Goal: Navigation & Orientation: Find specific page/section

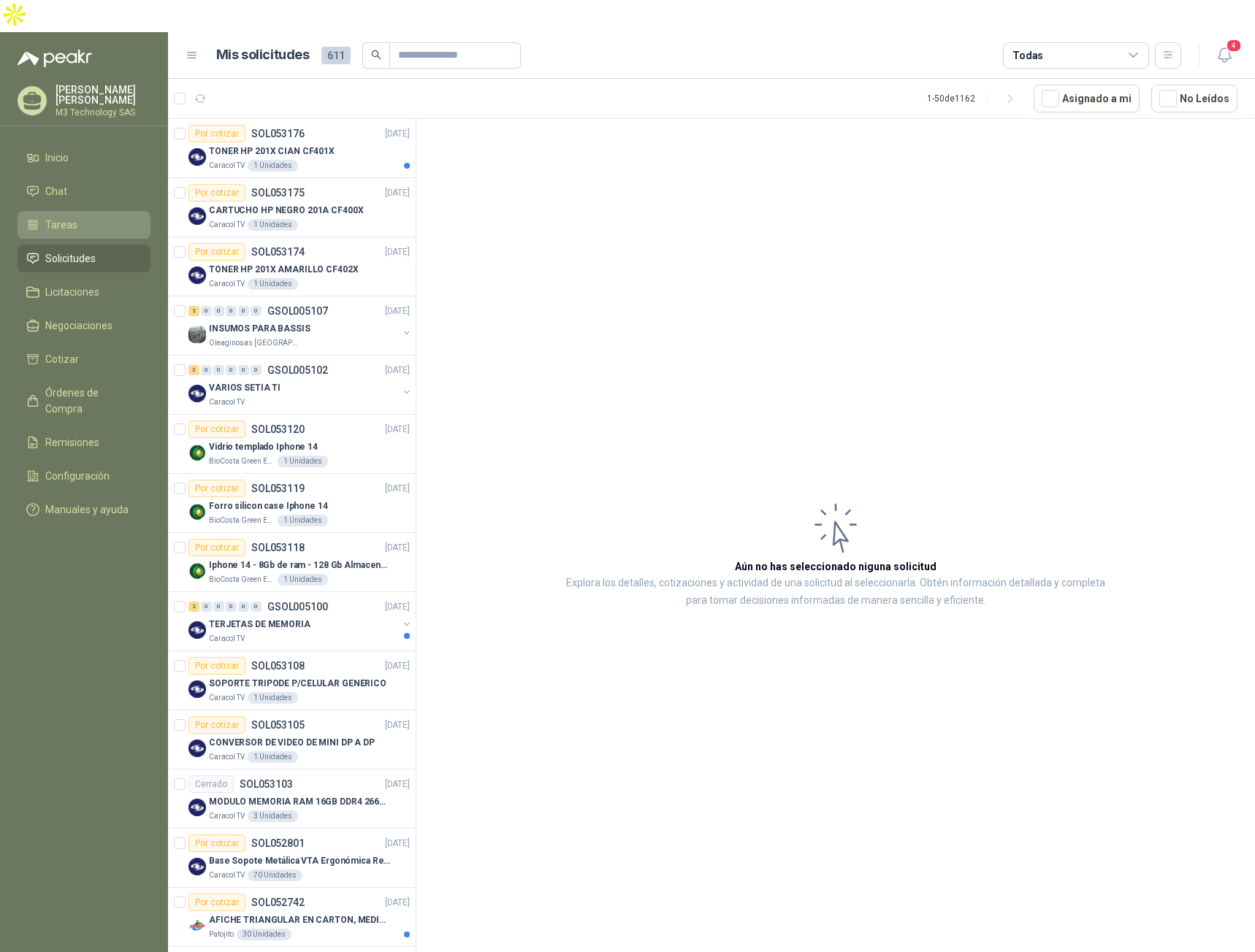
click at [64, 217] on span "Tareas" at bounding box center [62, 225] width 32 height 16
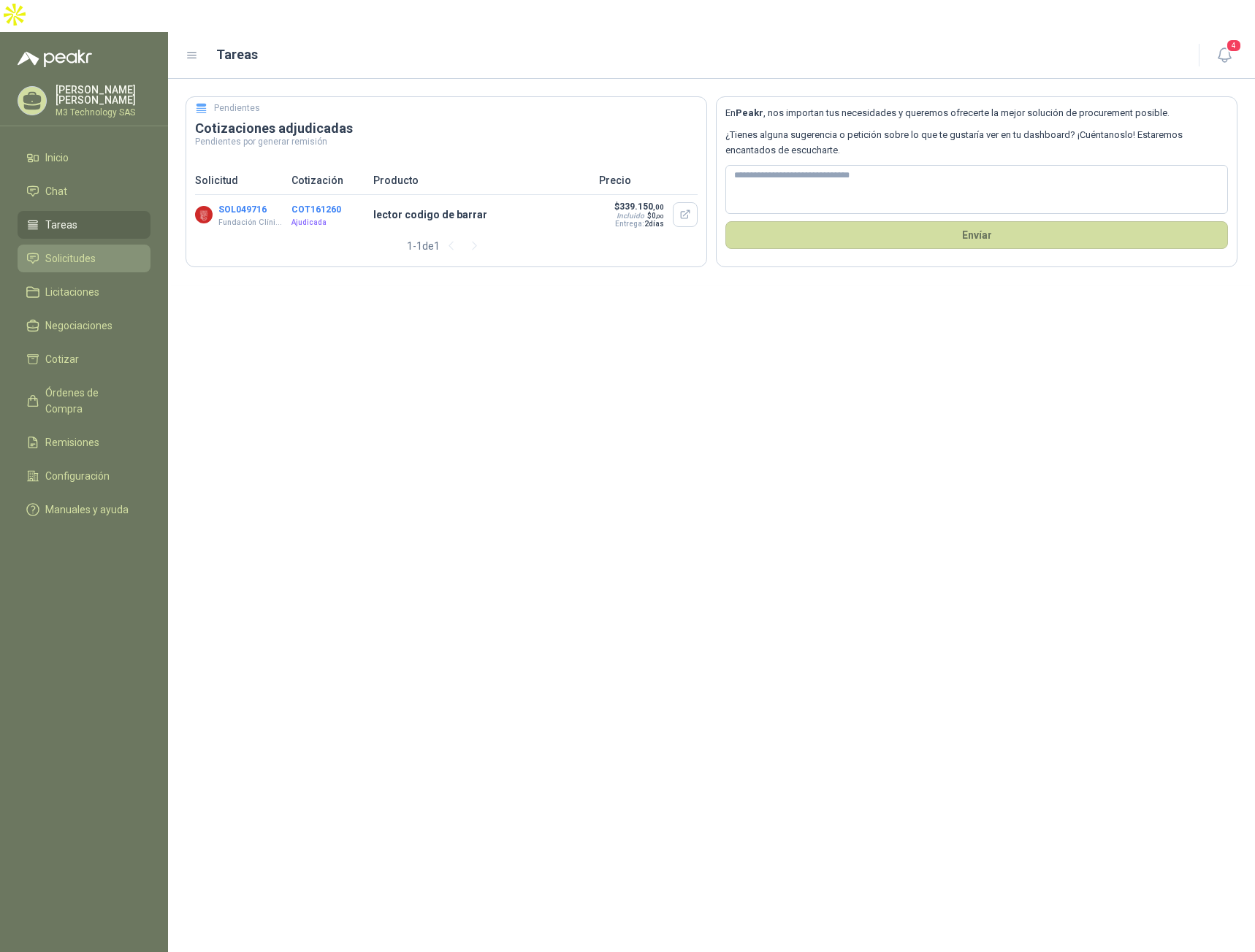
click at [83, 250] on span "Solicitudes" at bounding box center [71, 259] width 51 height 16
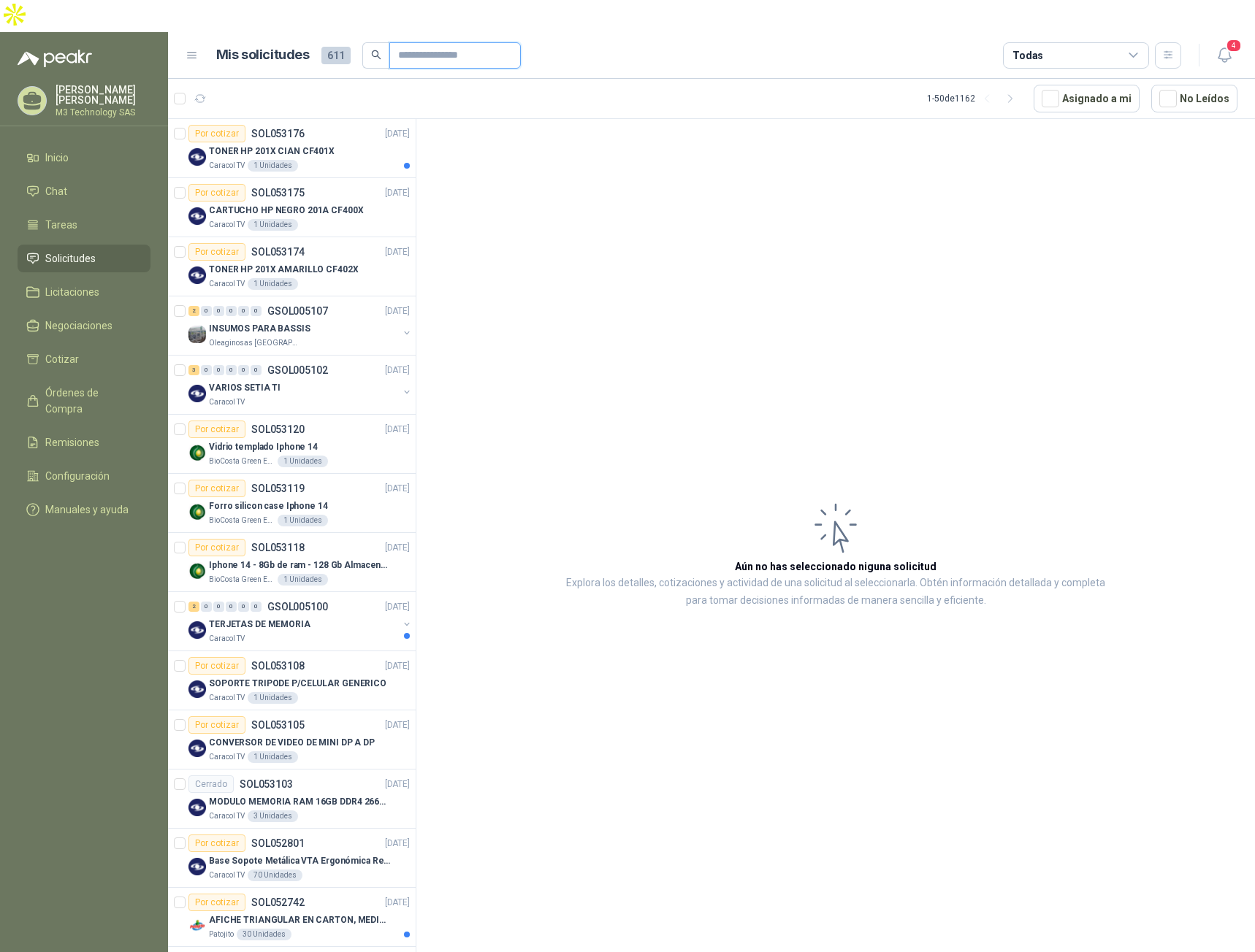
click at [420, 43] on input "text" at bounding box center [449, 56] width 102 height 25
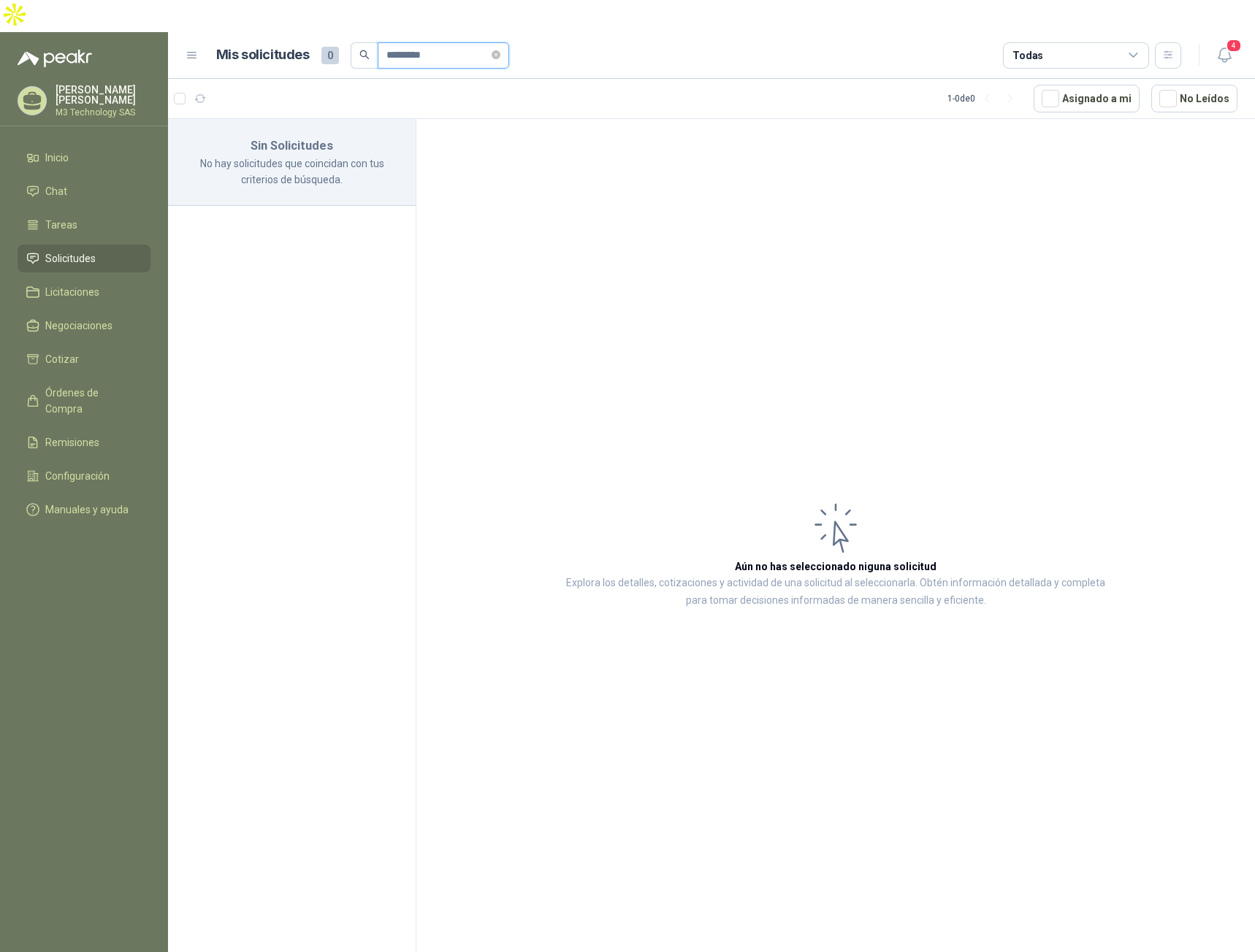
type input "*********"
click at [72, 217] on span "Tareas" at bounding box center [62, 225] width 32 height 16
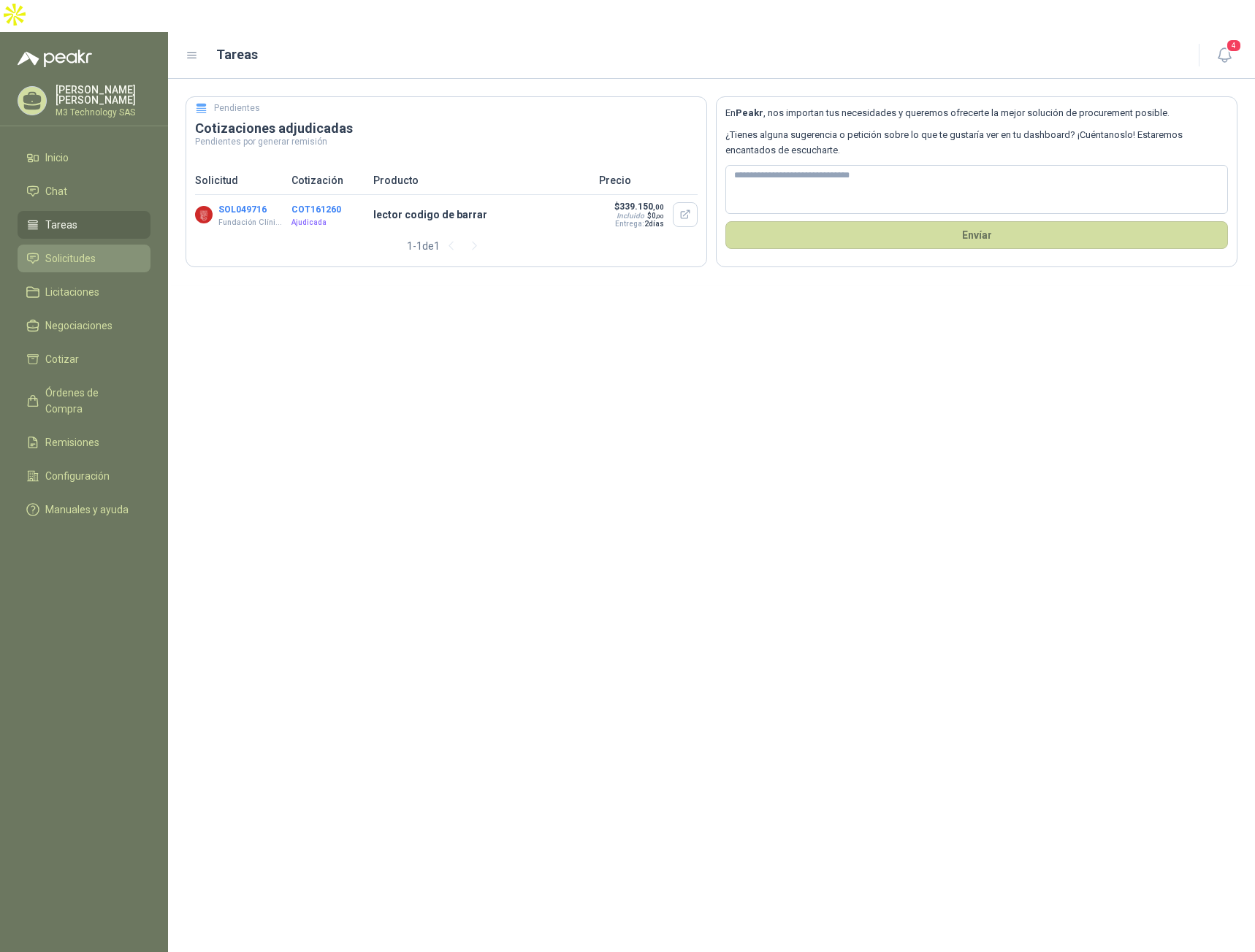
click at [71, 250] on span "Solicitudes" at bounding box center [71, 259] width 51 height 16
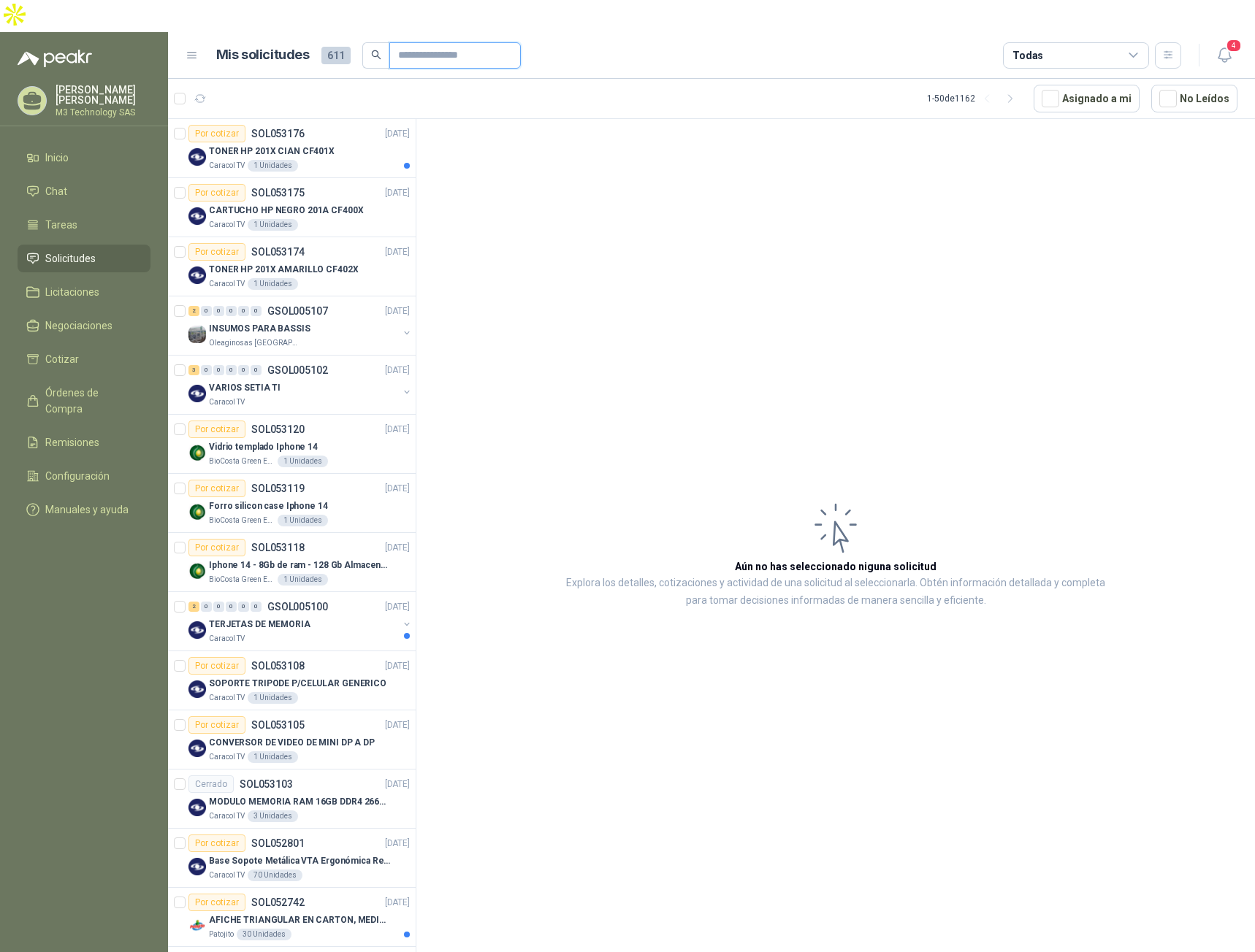
click at [402, 43] on input "text" at bounding box center [449, 56] width 102 height 25
click at [1234, 39] on span "4" at bounding box center [1234, 46] width 16 height 14
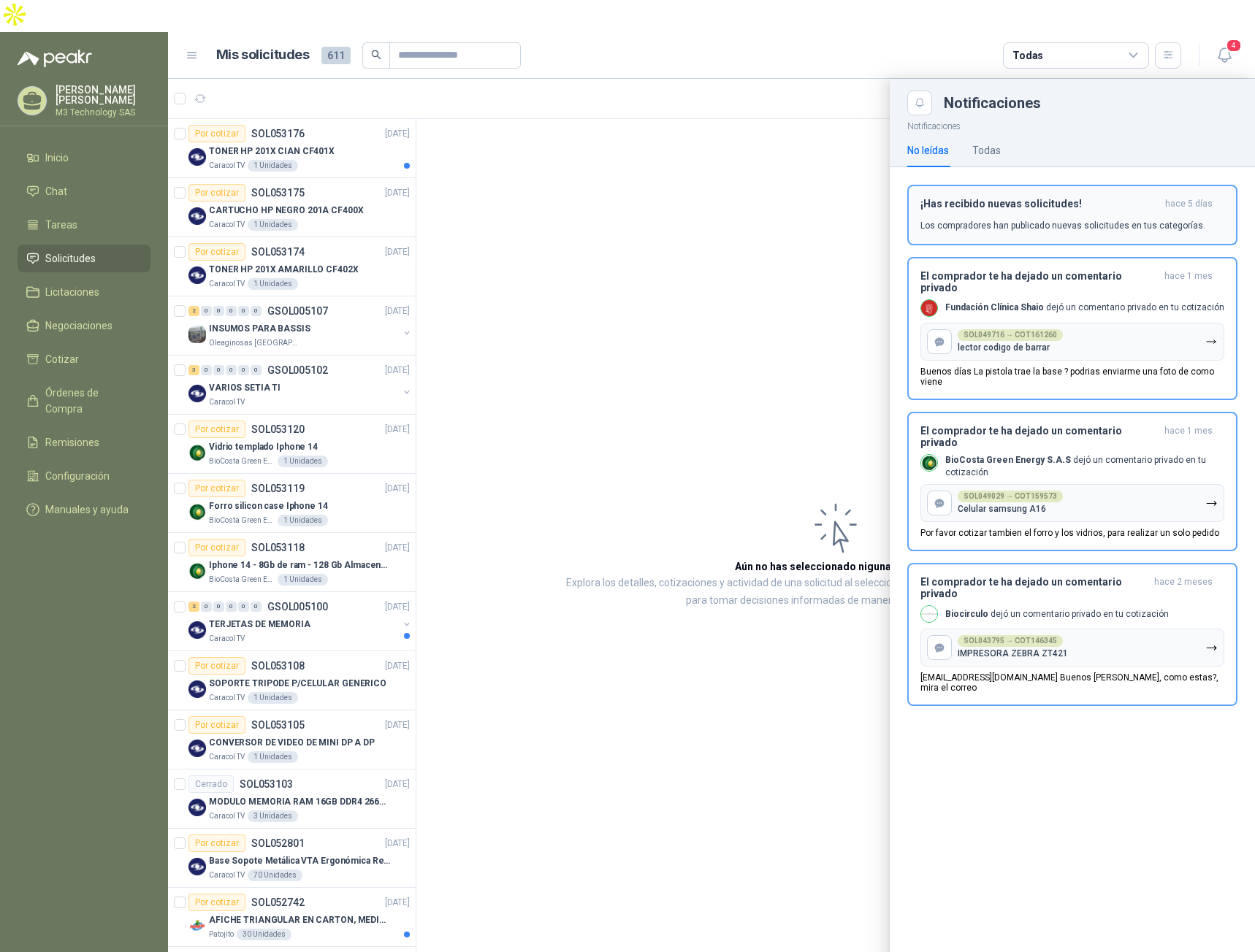
click at [1074, 210] on button "¡Has recibido nuevas solicitudes! hace 5 [PERSON_NAME] Los compradores han publ…" at bounding box center [1072, 215] width 330 height 61
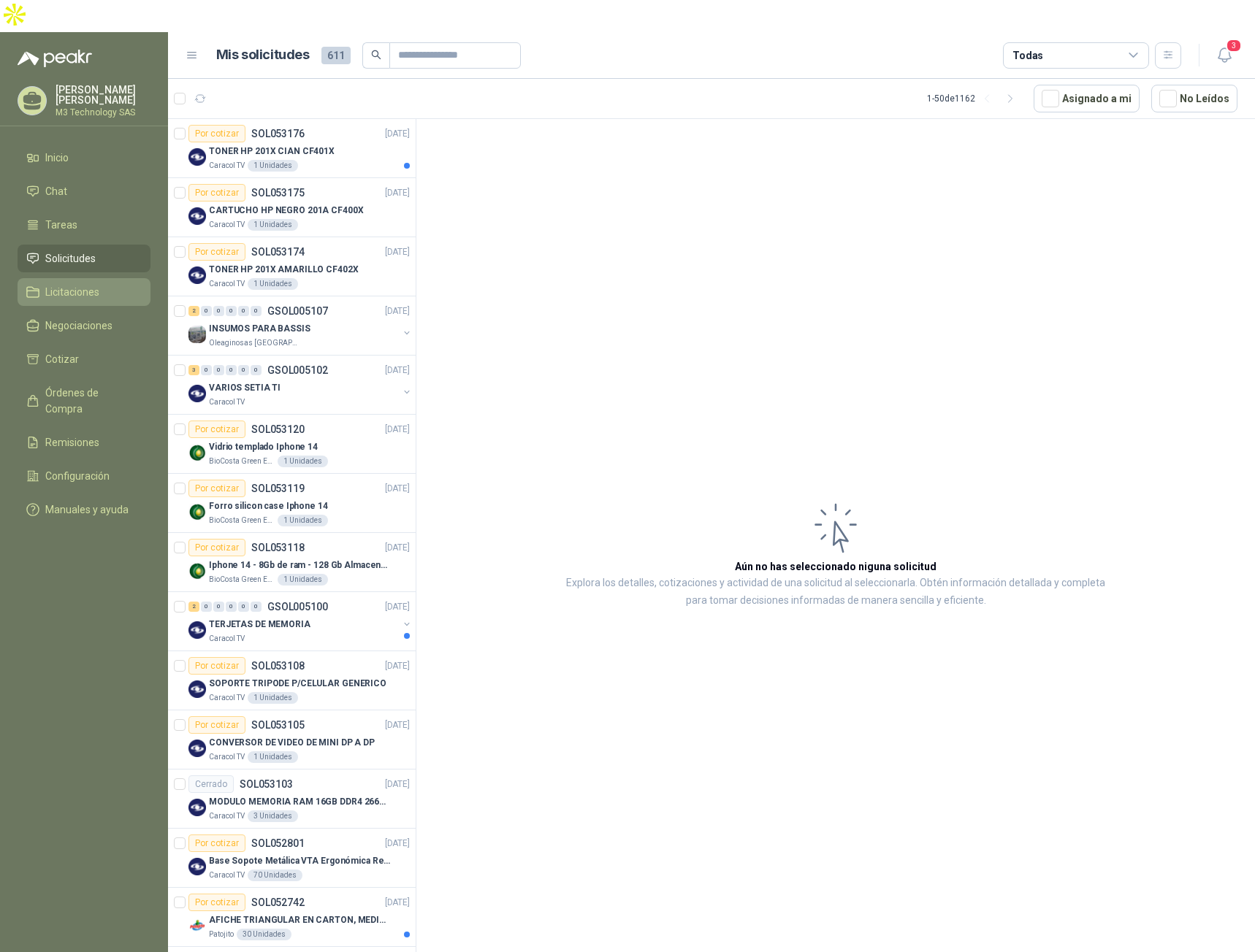
click at [104, 284] on li "Licitaciones" at bounding box center [84, 292] width 115 height 16
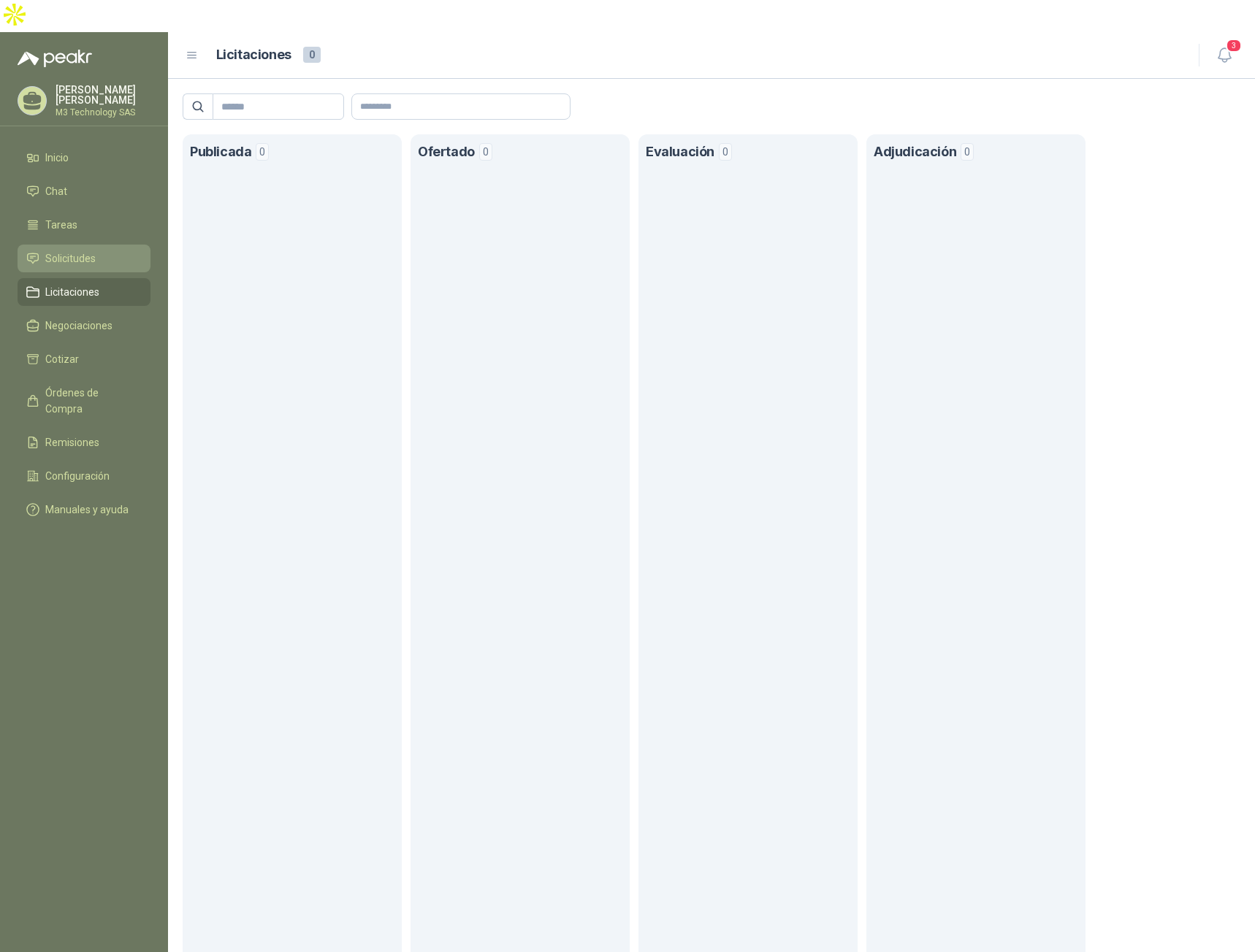
click at [66, 250] on span "Solicitudes" at bounding box center [71, 259] width 51 height 16
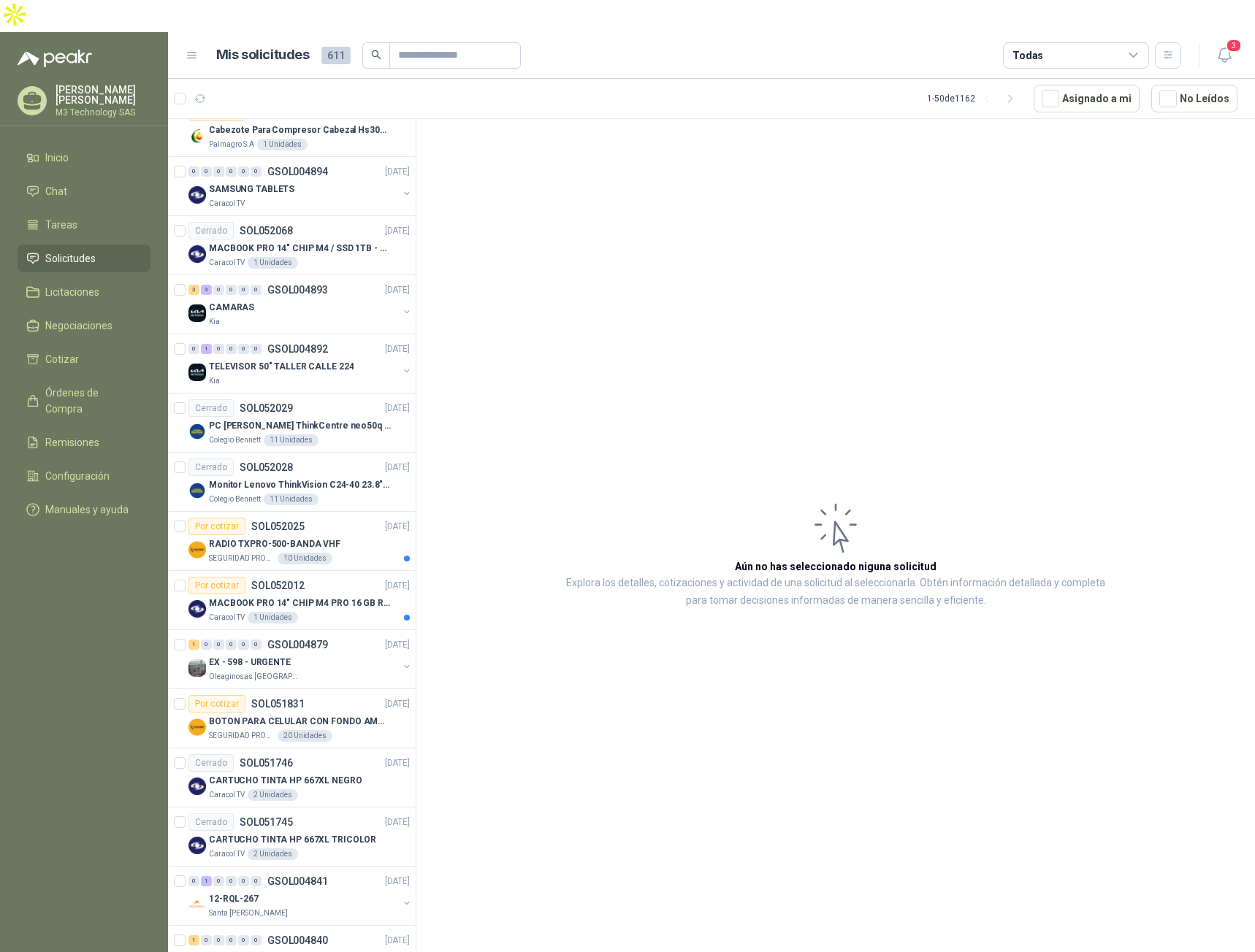
scroll to position [2119, 0]
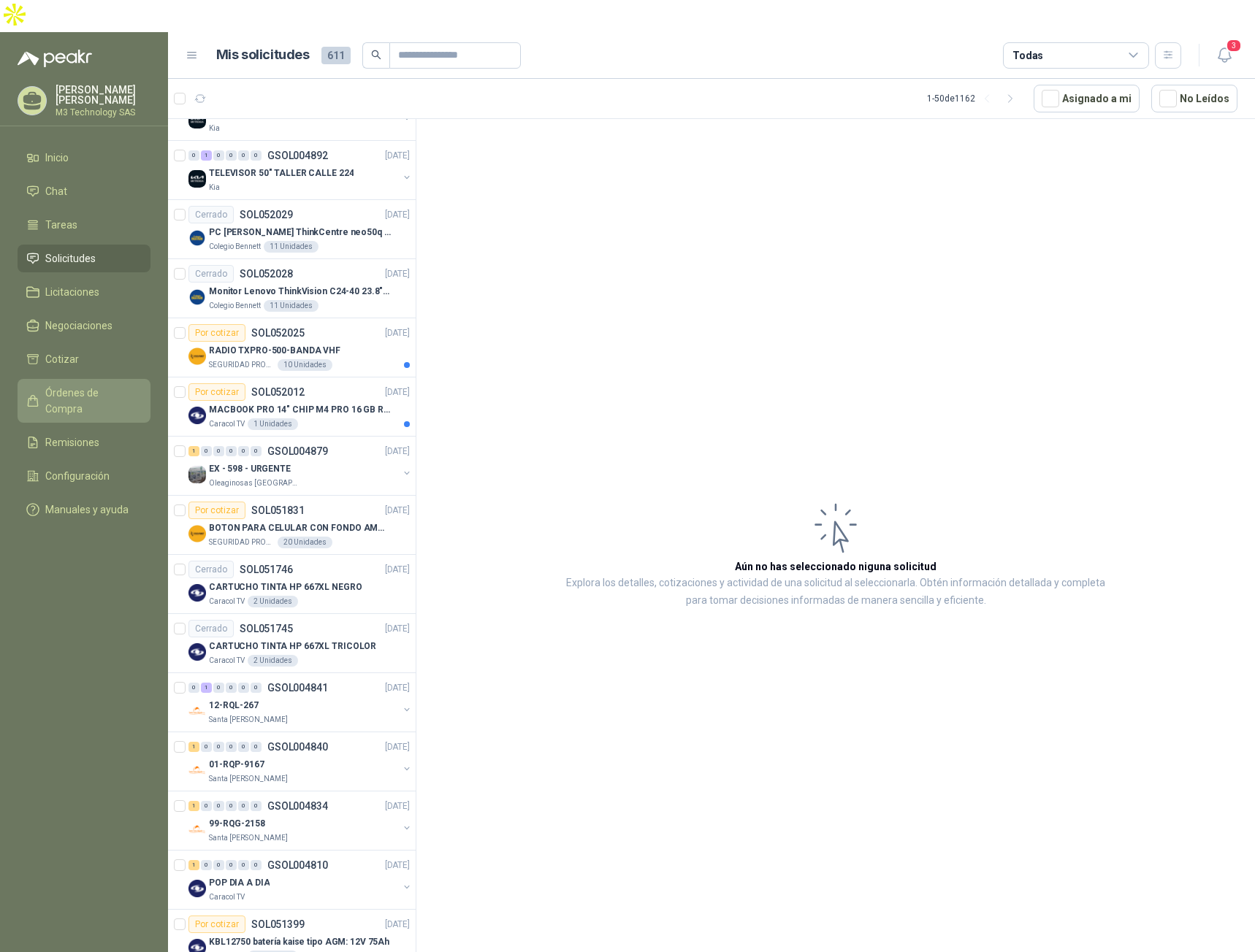
click at [94, 385] on span "Órdenes de Compra" at bounding box center [91, 401] width 91 height 32
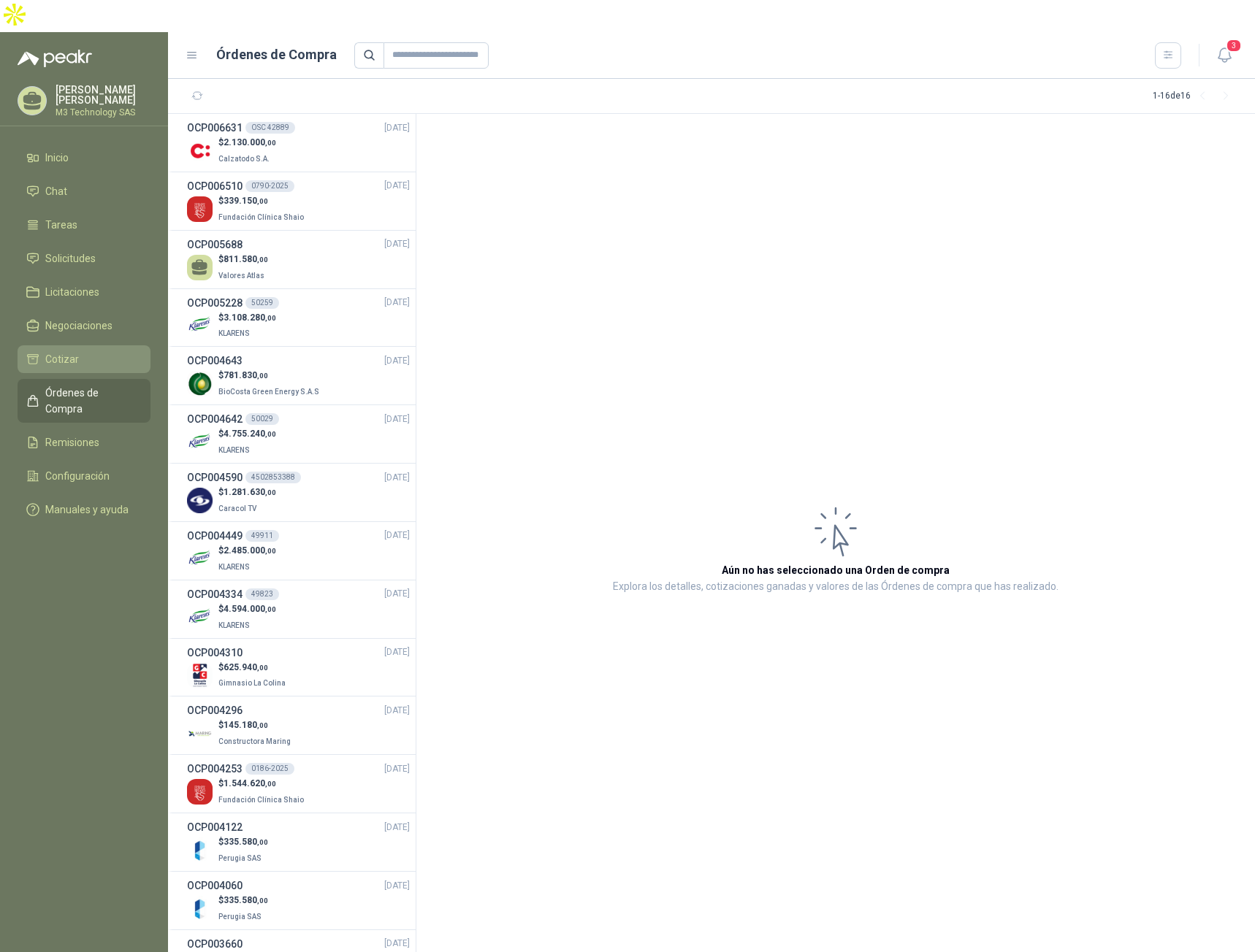
click at [84, 351] on li "Cotizar" at bounding box center [84, 359] width 115 height 16
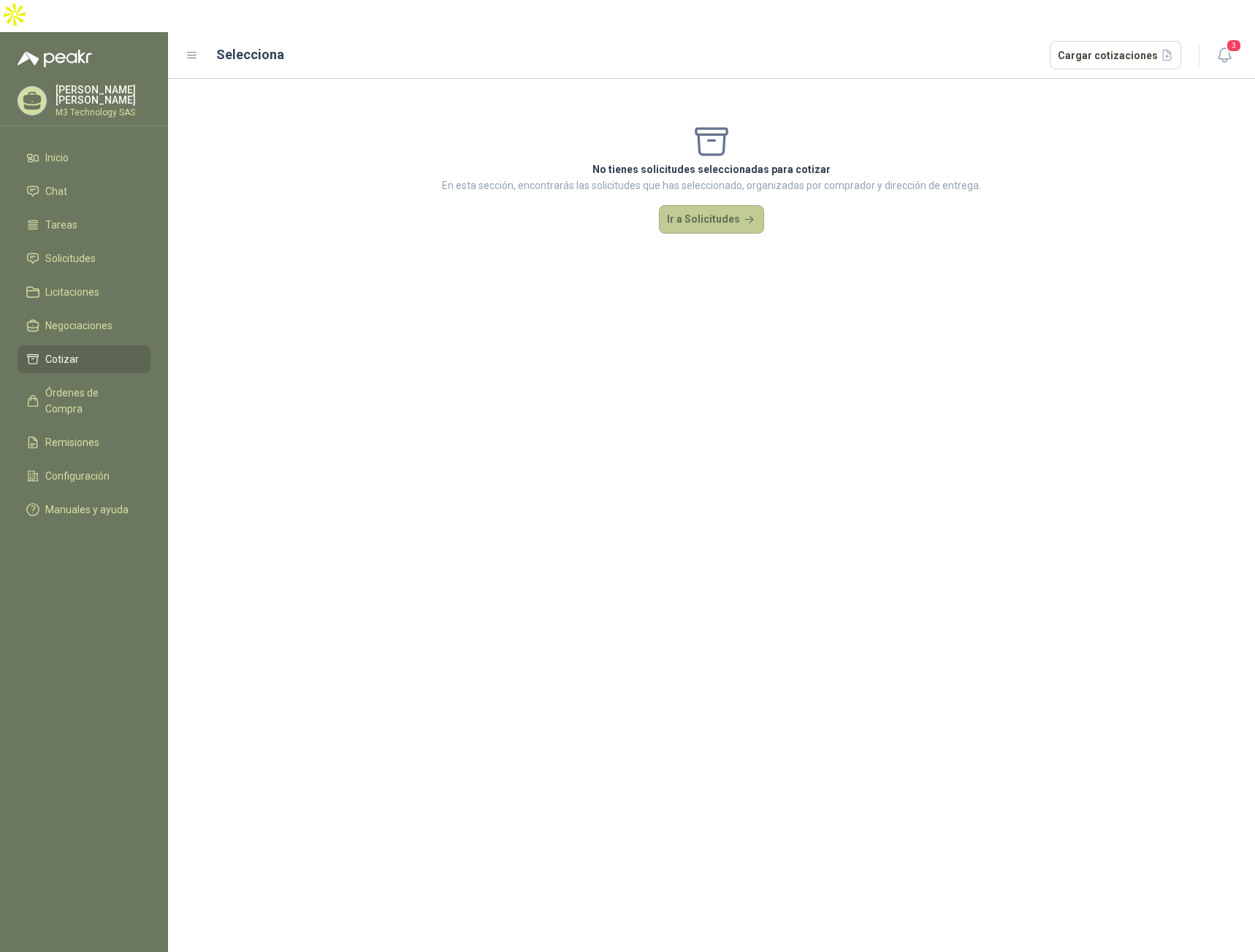
click at [721, 205] on button "Ir a Solicitudes" at bounding box center [711, 220] width 105 height 29
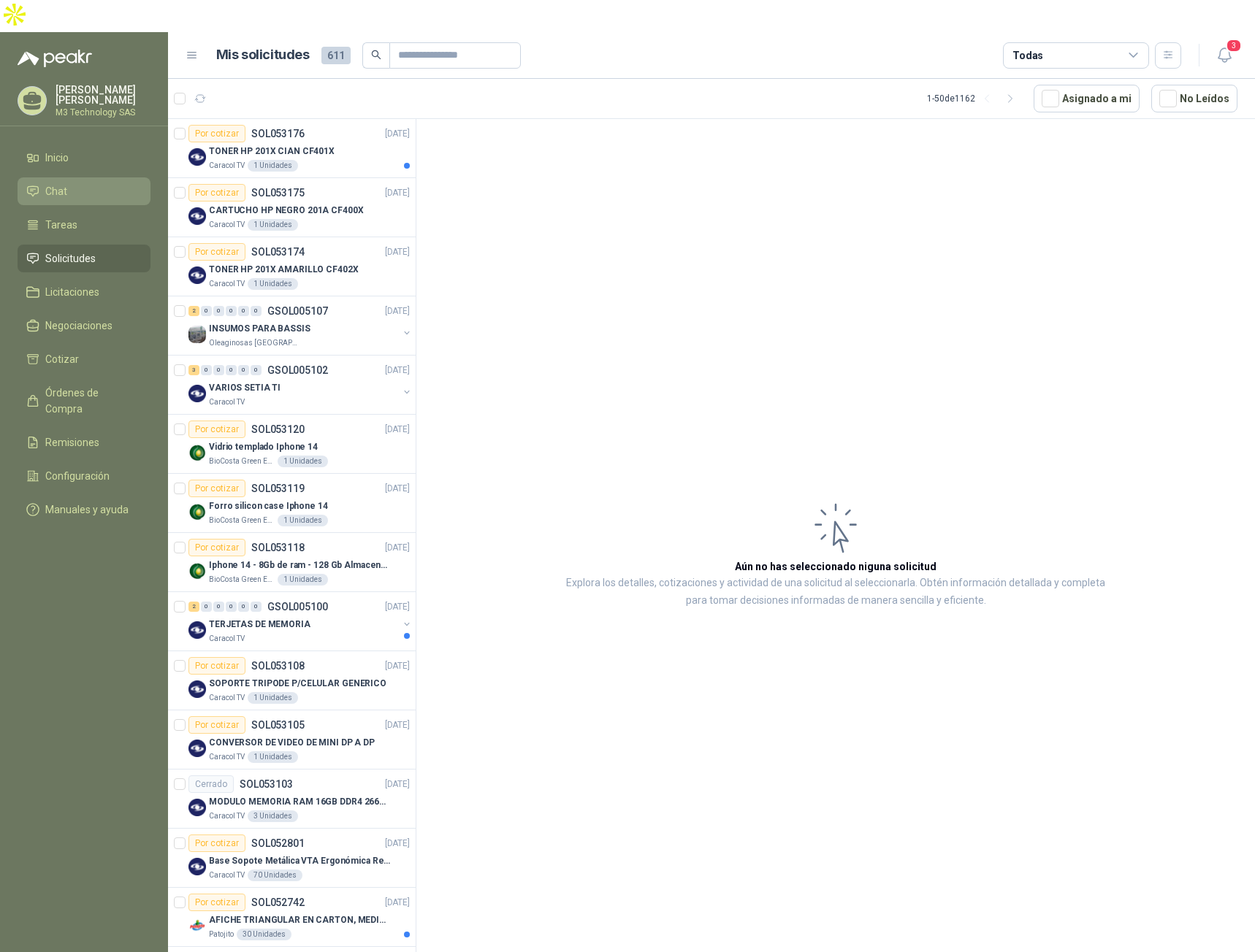
click at [54, 184] on span "Chat" at bounding box center [57, 192] width 22 height 16
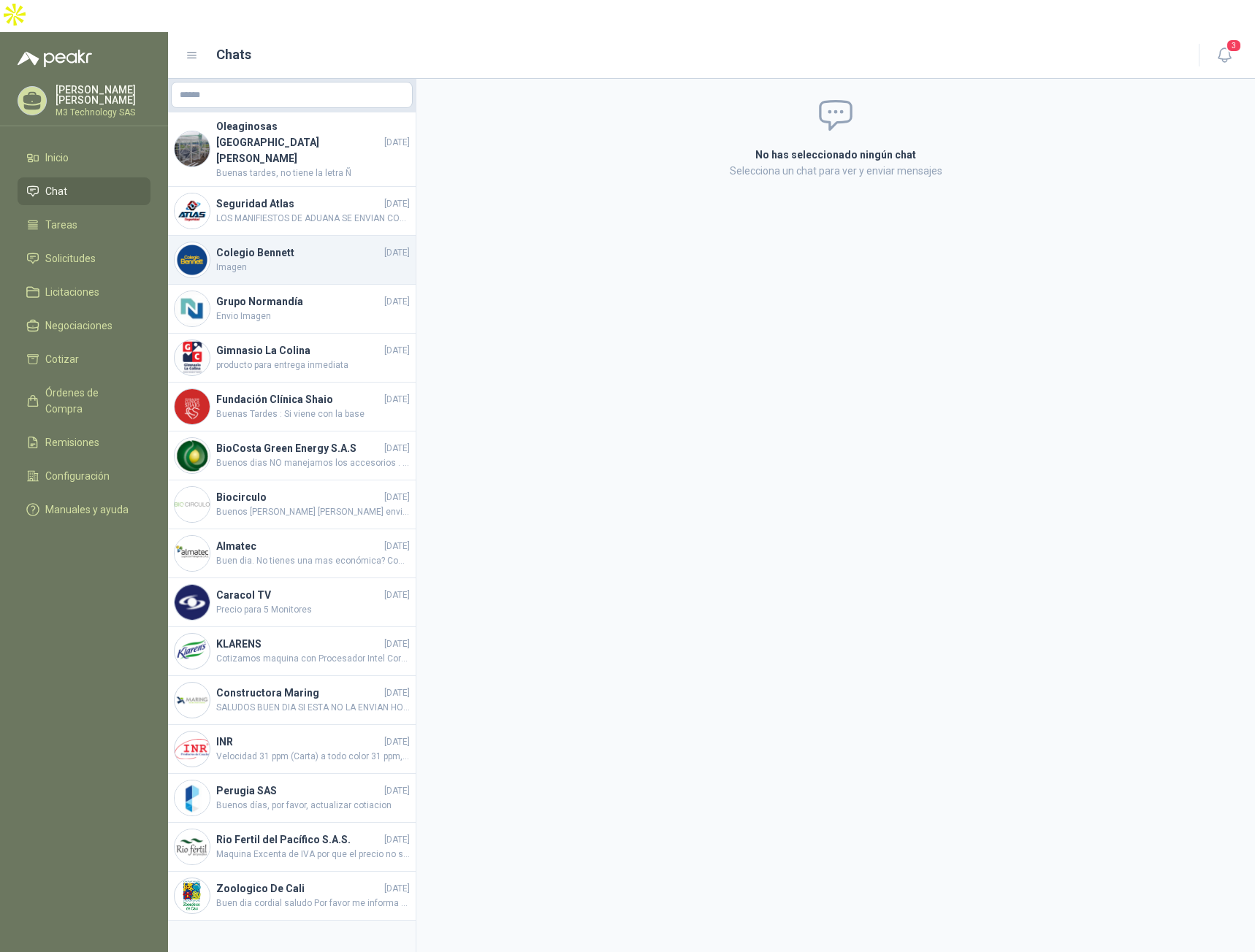
click at [306, 261] on span "Imagen" at bounding box center [312, 267] width 193 height 14
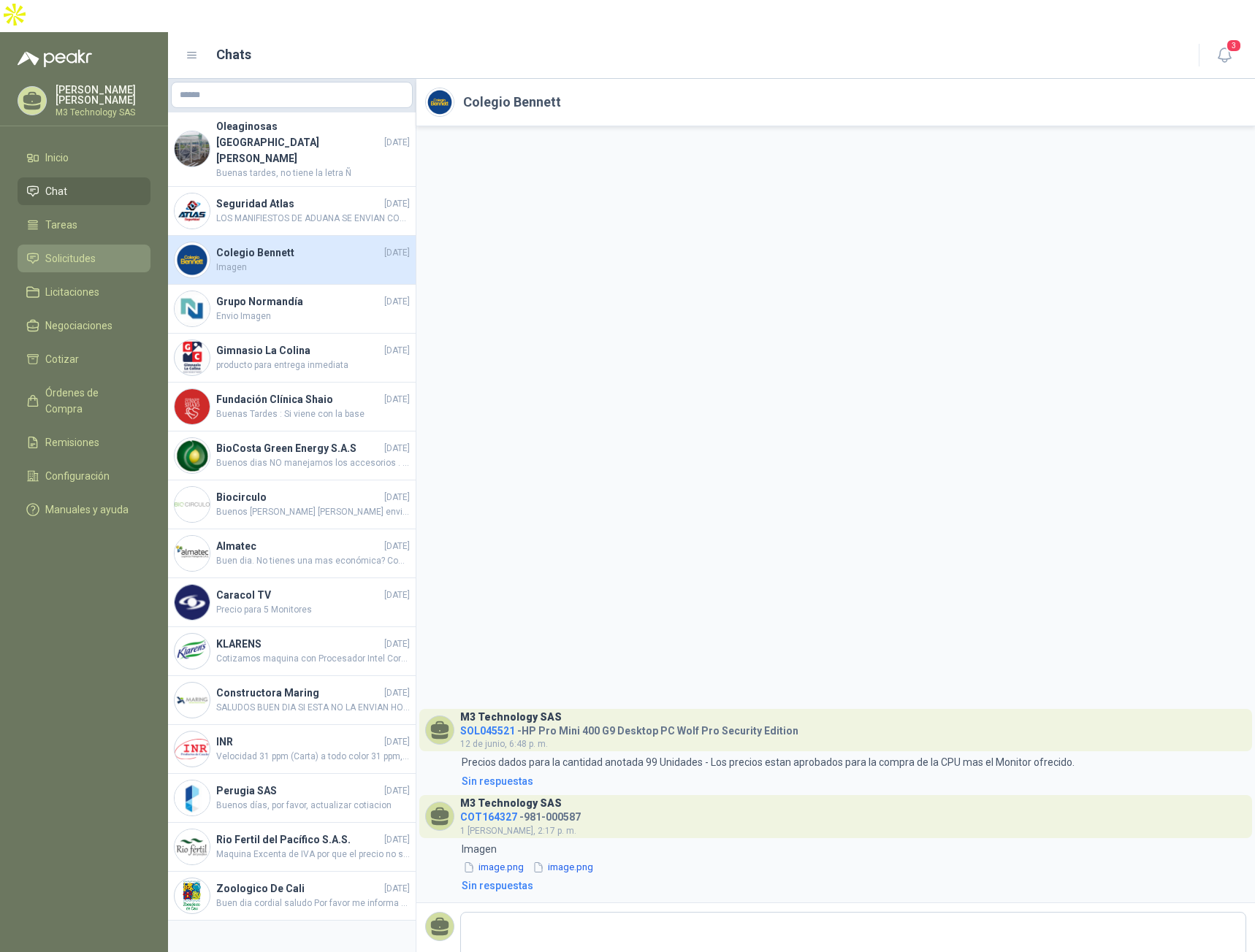
click at [68, 250] on span "Solicitudes" at bounding box center [71, 259] width 51 height 16
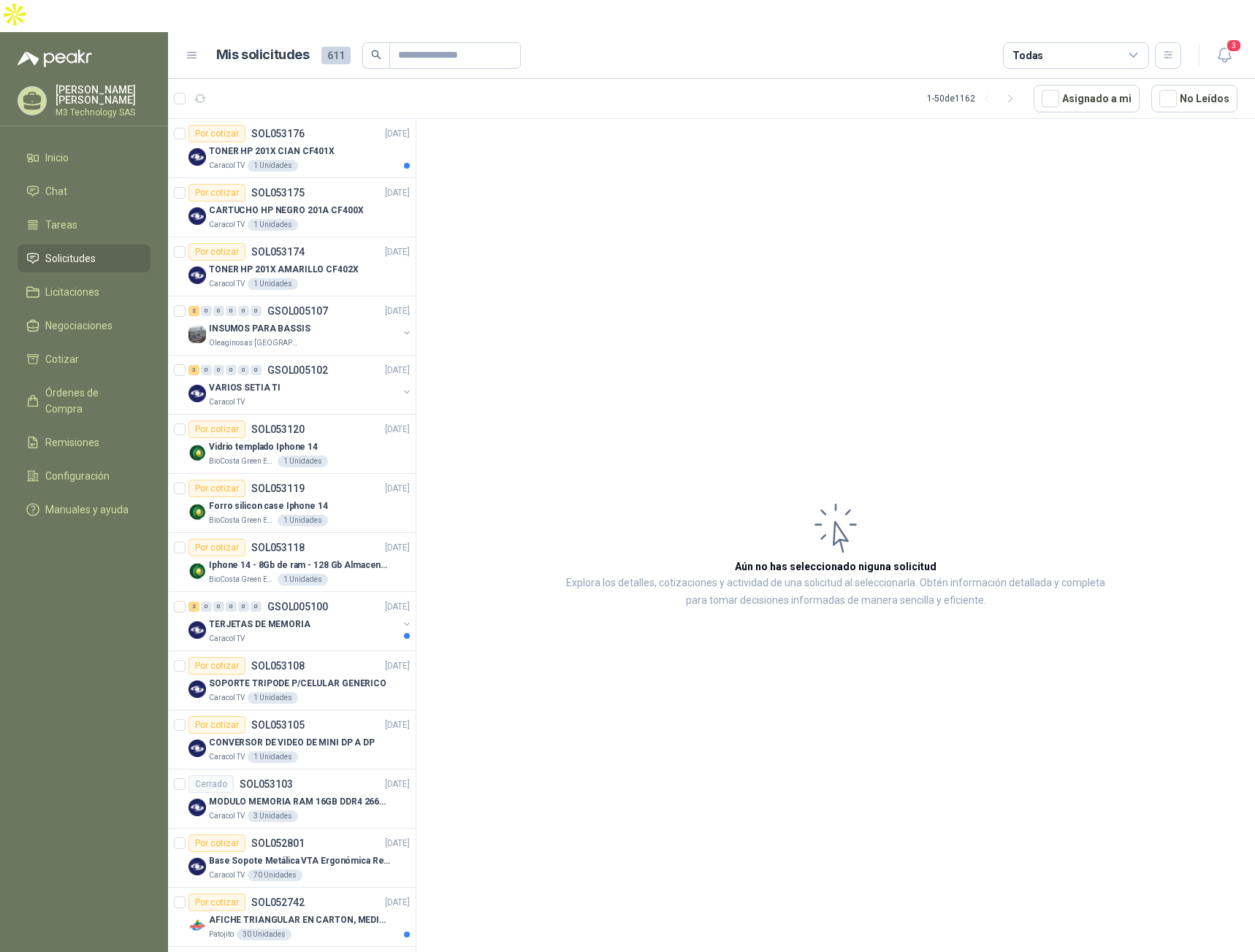
click at [190, 49] on icon at bounding box center [193, 56] width 13 height 13
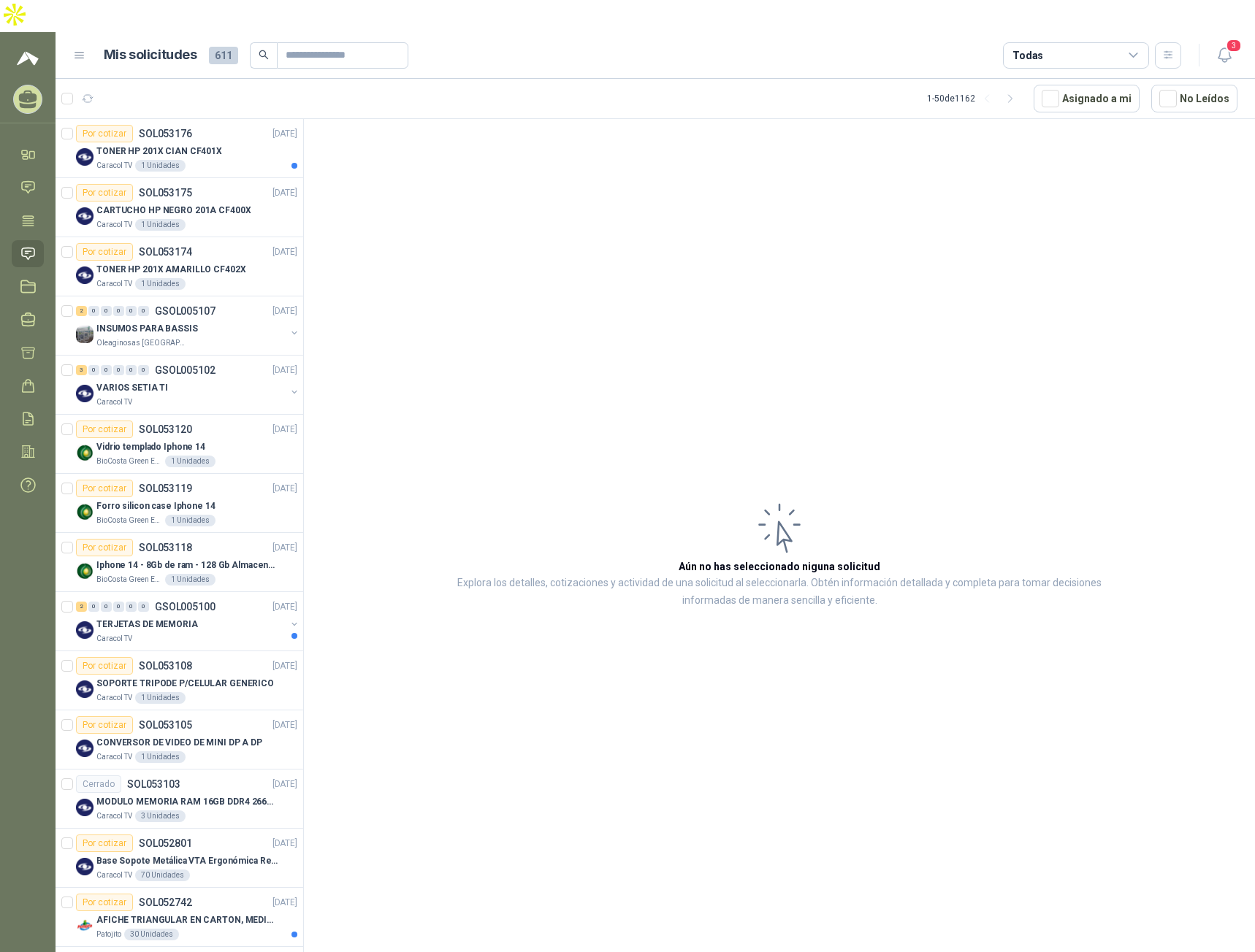
click at [80, 53] on icon at bounding box center [79, 56] width 9 height 6
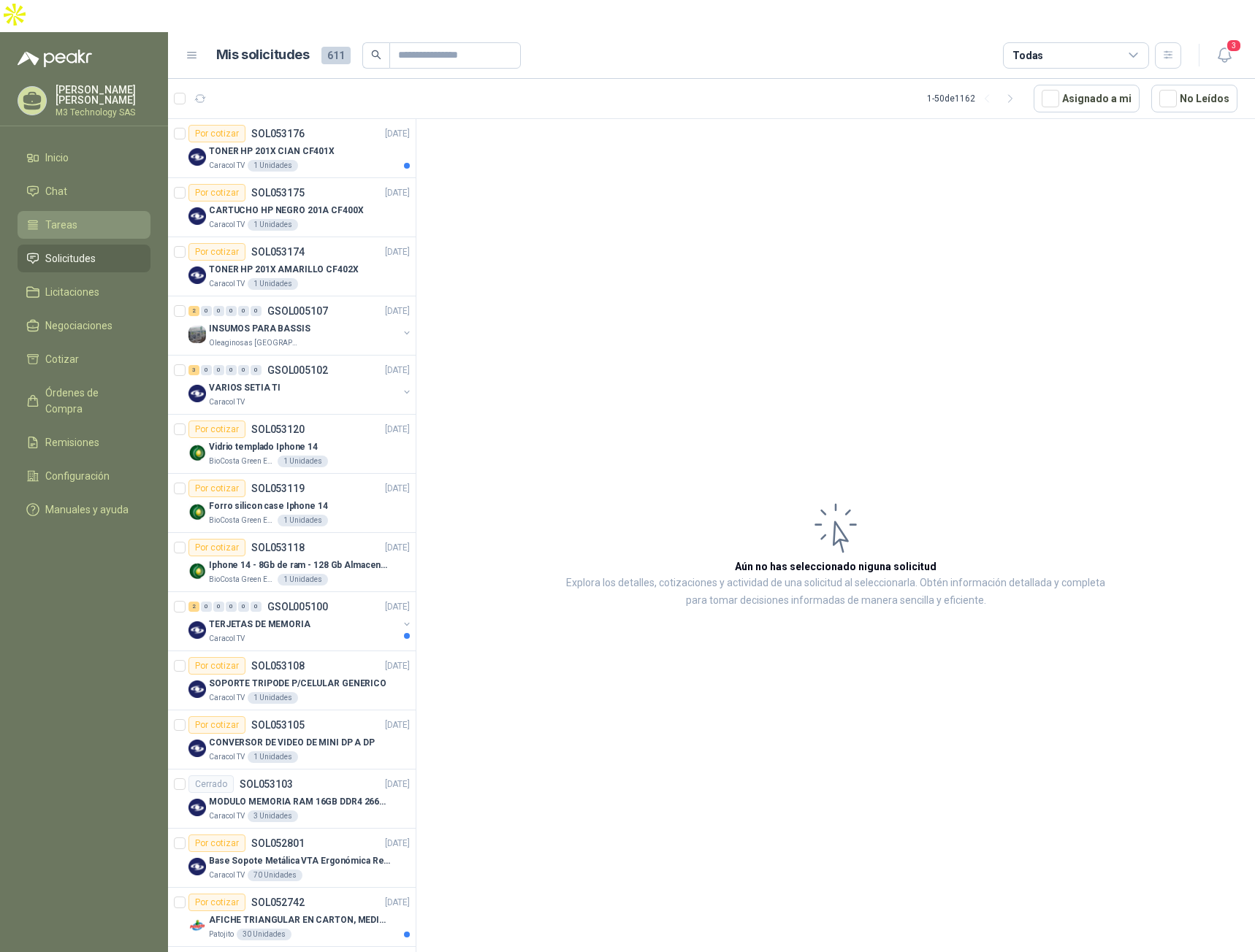
click at [54, 217] on span "Tareas" at bounding box center [62, 225] width 32 height 16
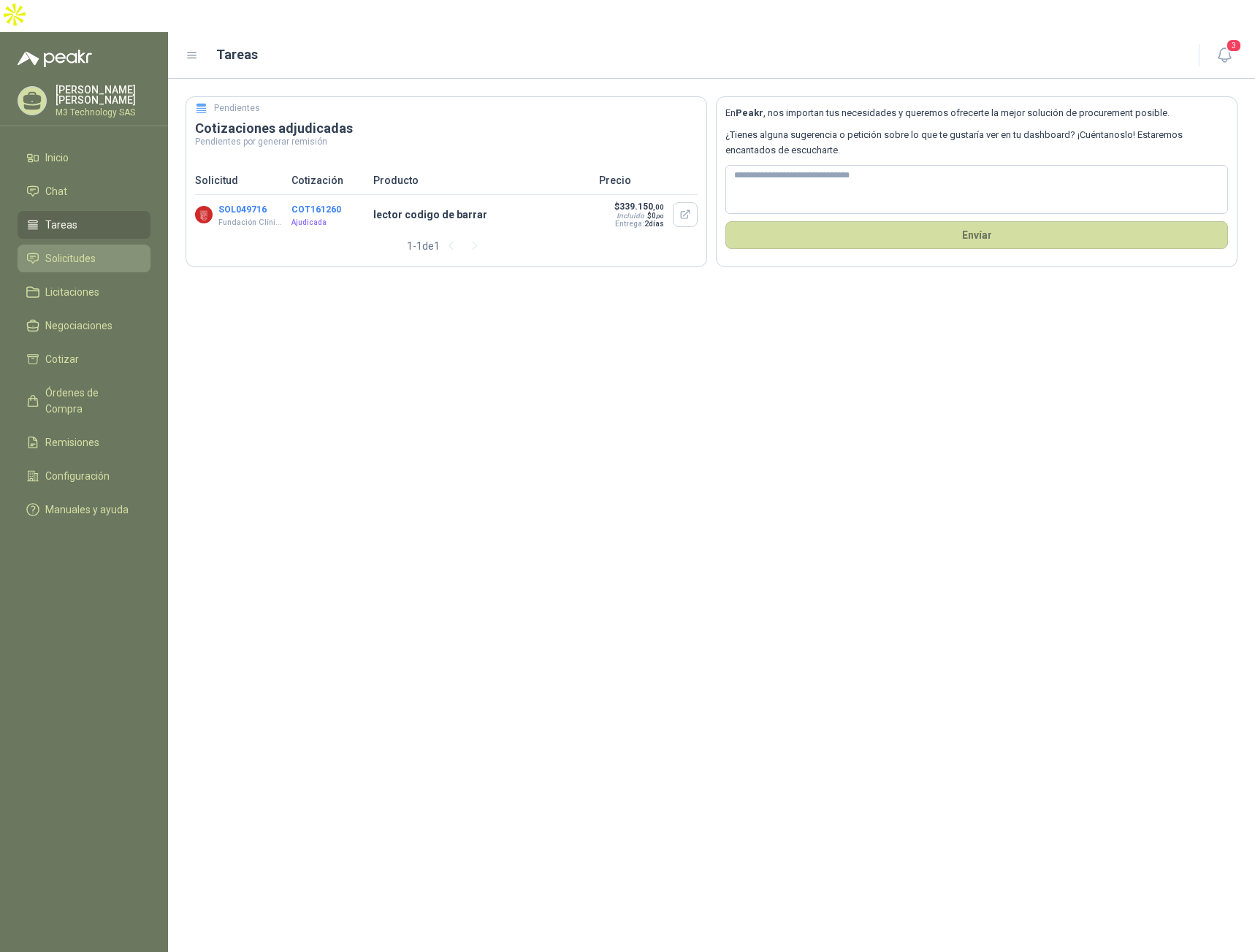
click at [70, 250] on span "Solicitudes" at bounding box center [71, 259] width 51 height 16
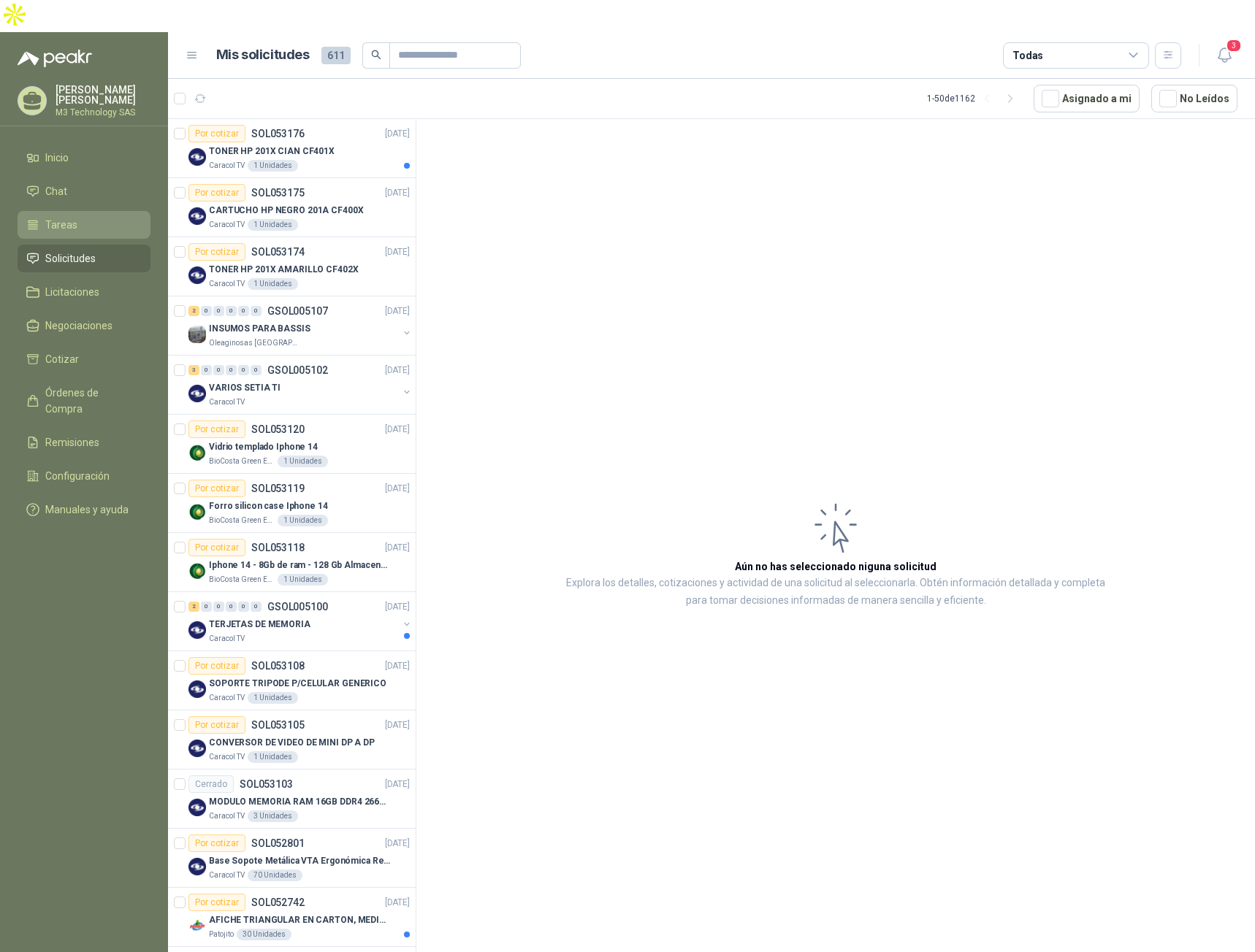
click at [62, 217] on span "Tareas" at bounding box center [62, 225] width 32 height 16
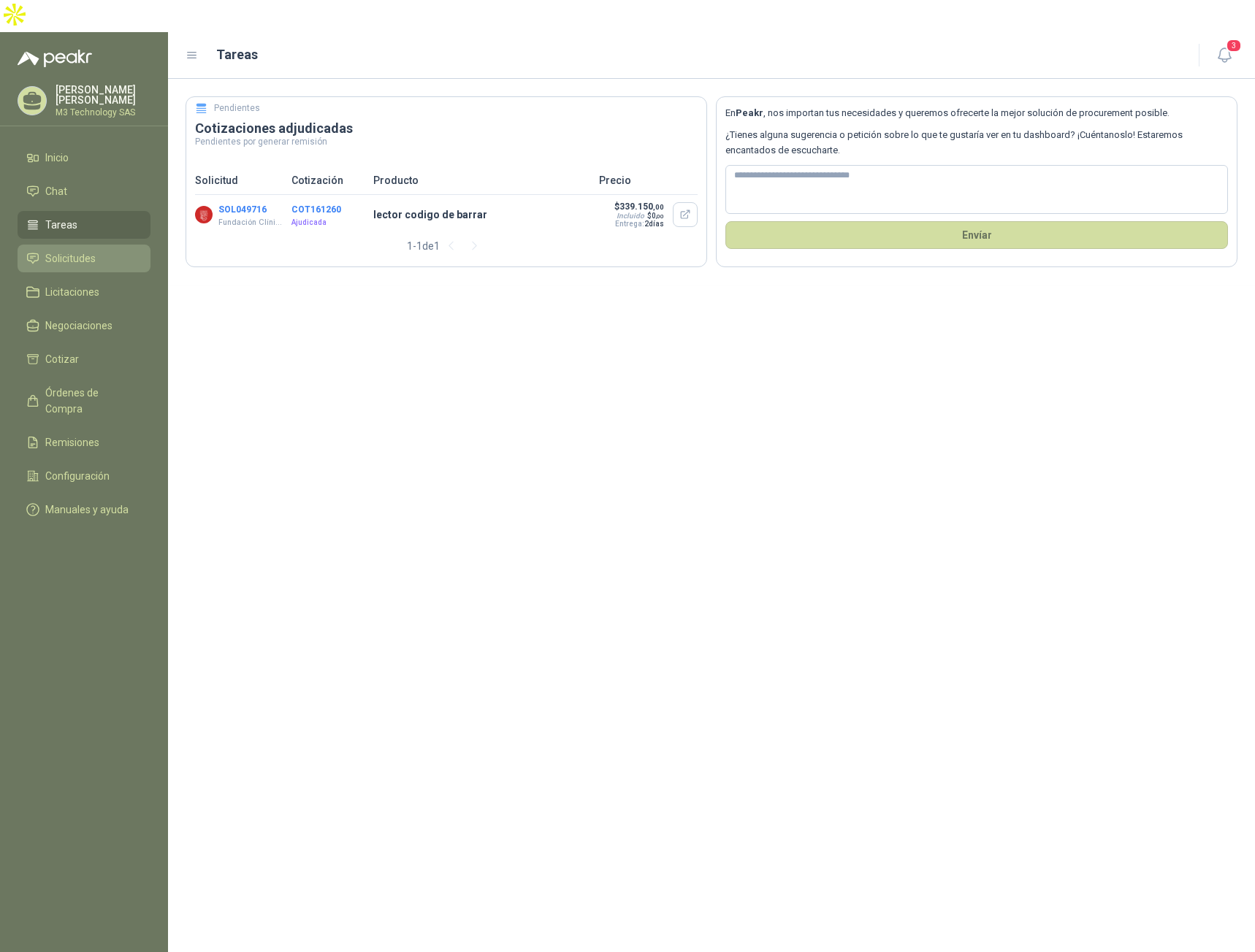
click at [80, 250] on span "Solicitudes" at bounding box center [71, 259] width 51 height 16
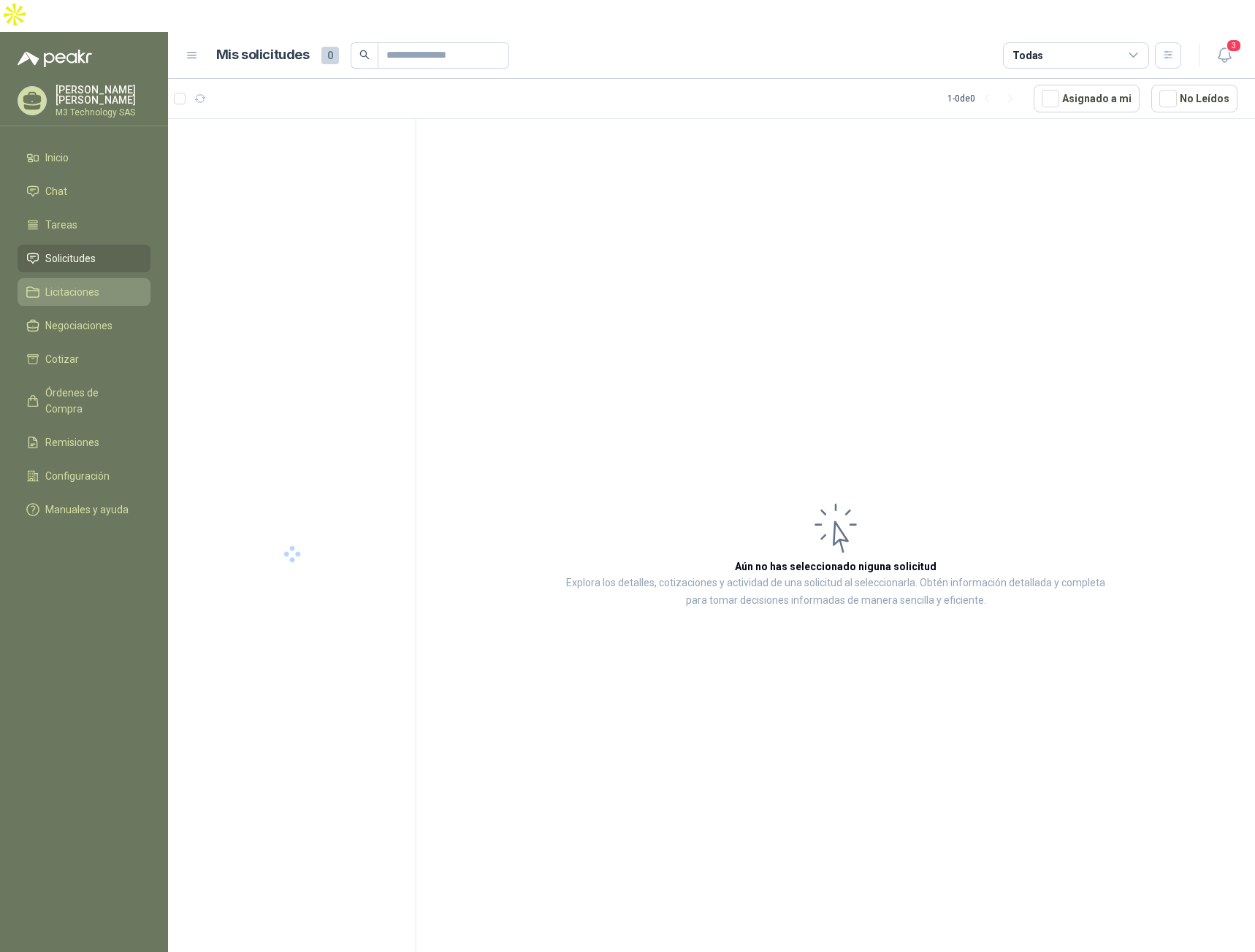
click at [85, 284] on span "Licitaciones" at bounding box center [73, 292] width 54 height 16
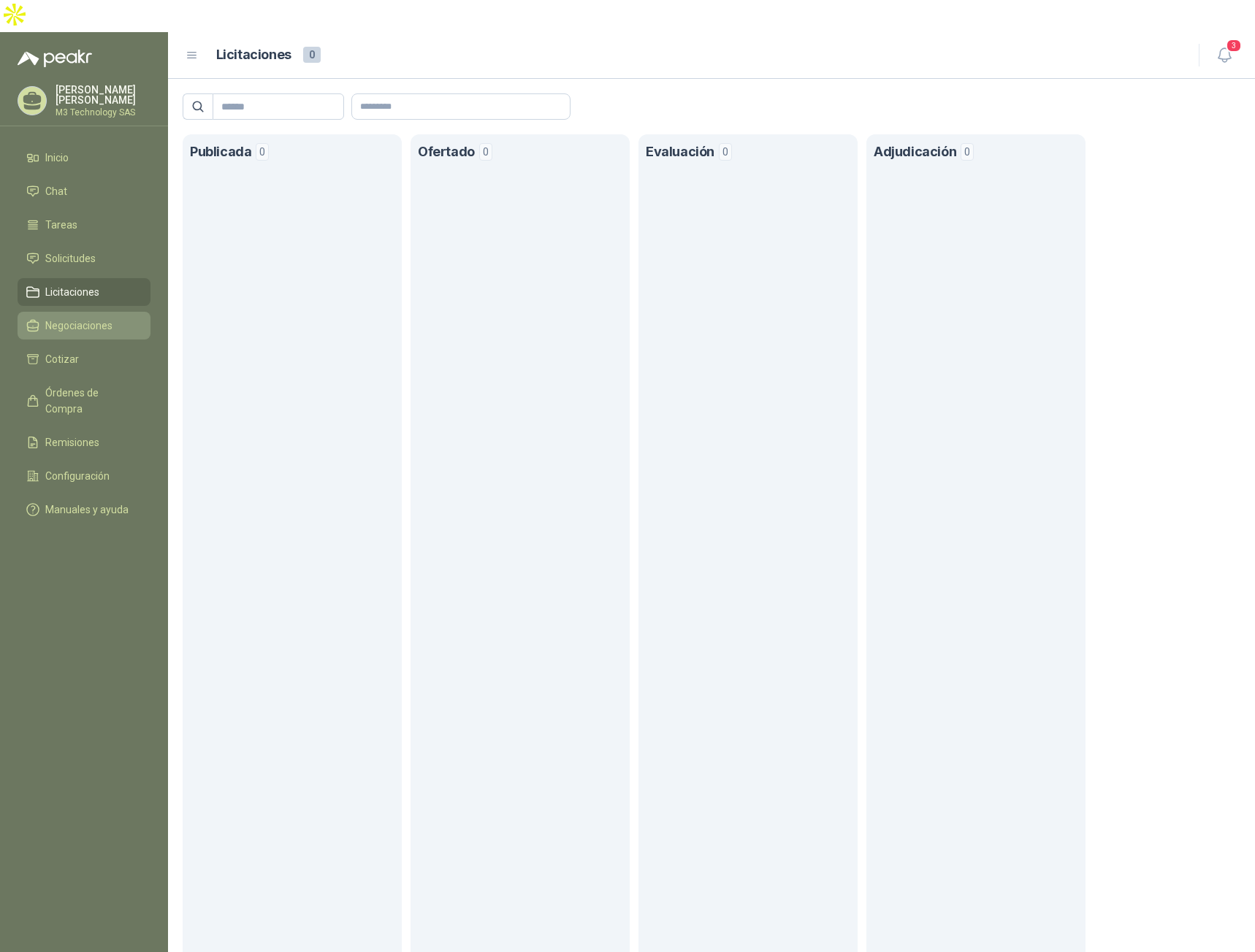
click at [92, 317] on span "Negociaciones" at bounding box center [79, 325] width 67 height 16
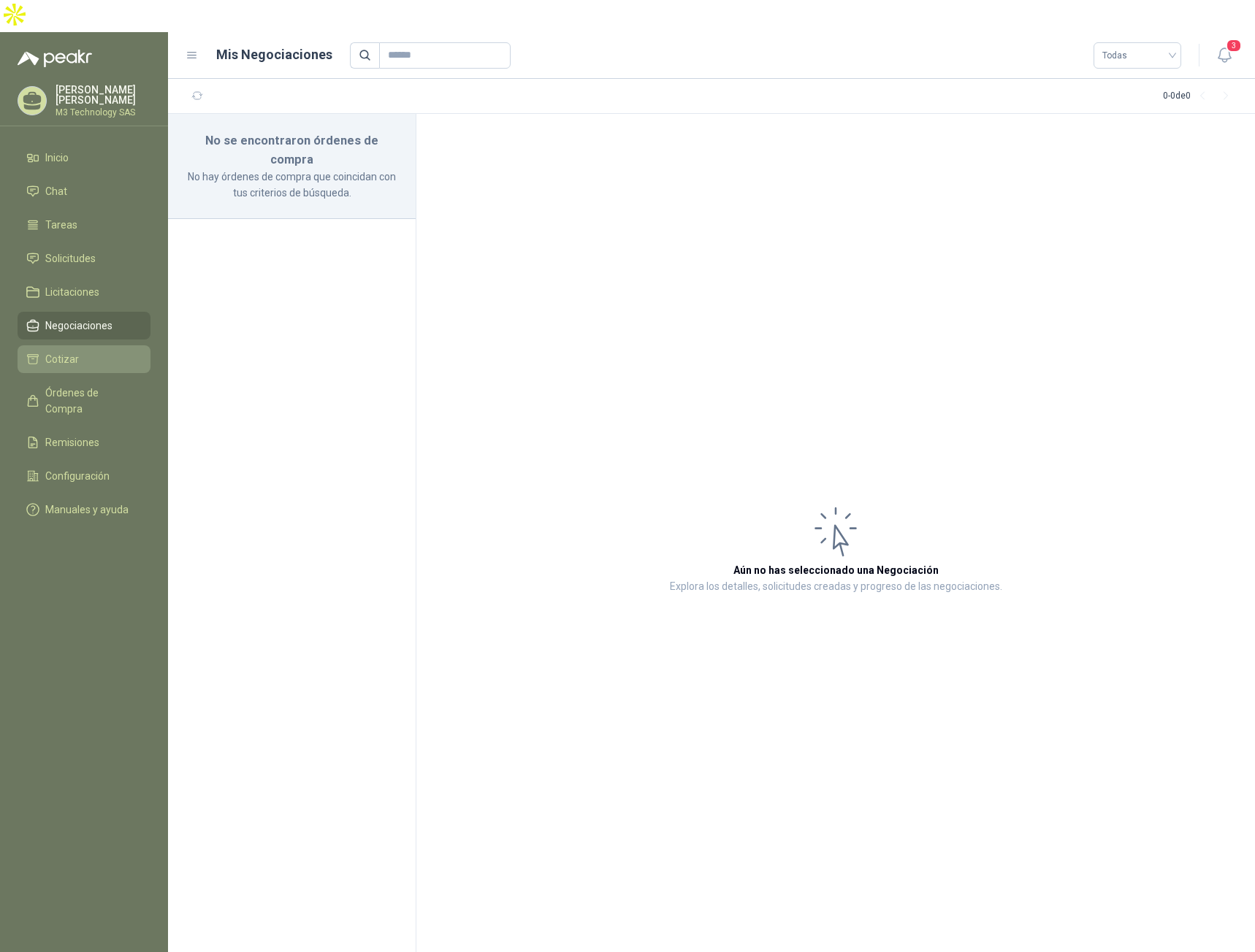
click at [79, 351] on li "Cotizar" at bounding box center [84, 359] width 115 height 16
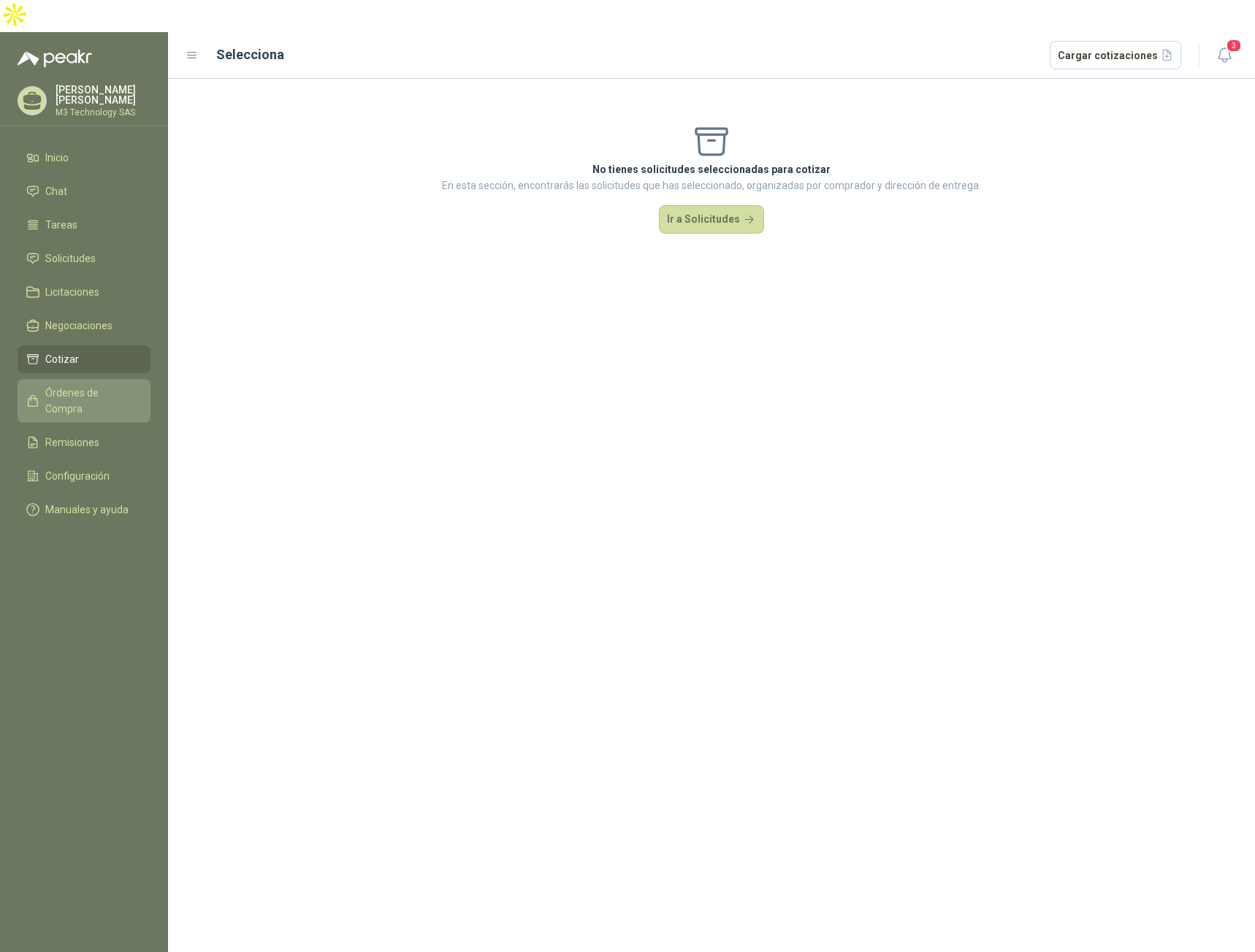
click at [94, 385] on span "Órdenes de Compra" at bounding box center [91, 401] width 91 height 32
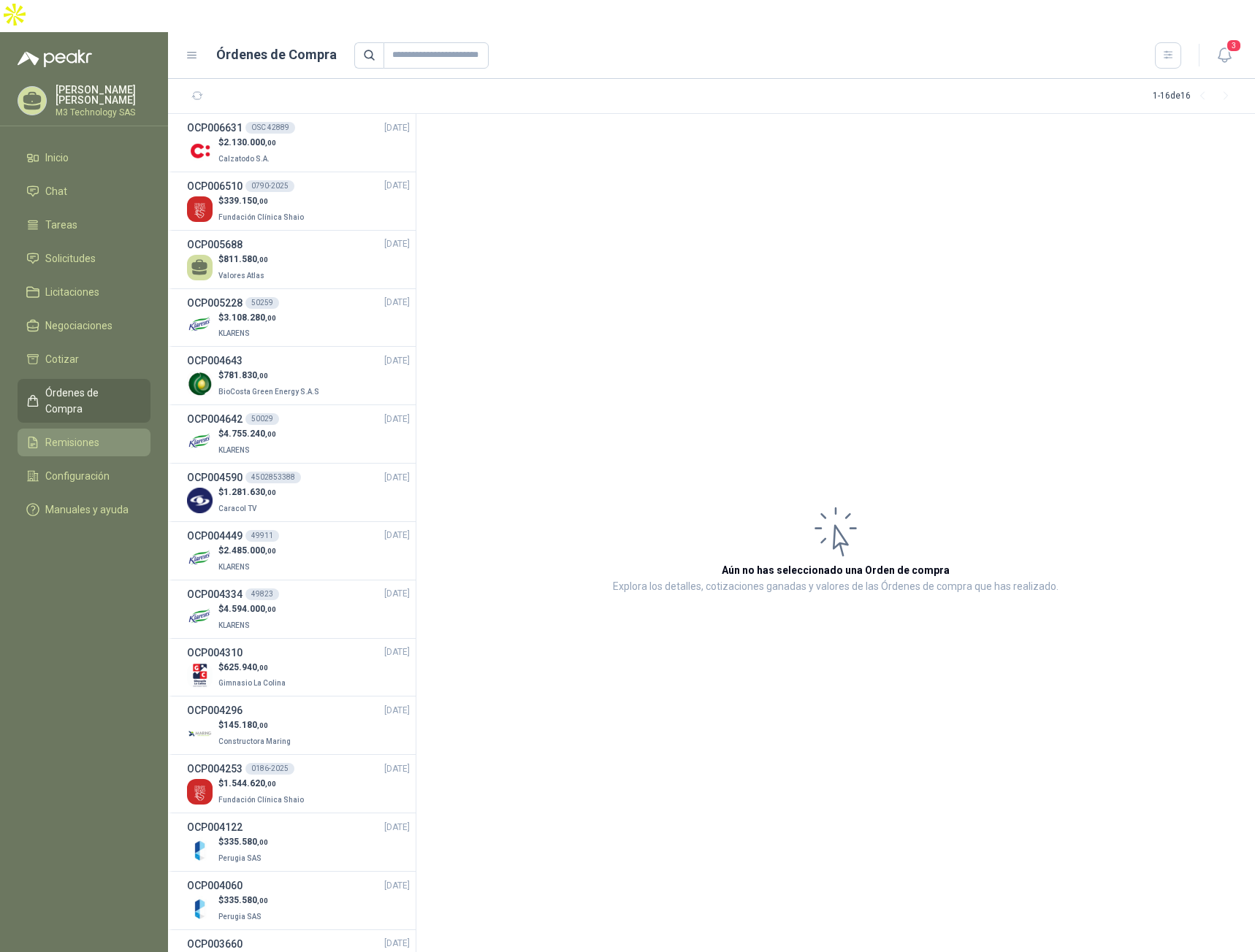
click at [74, 435] on span "Remisiones" at bounding box center [73, 443] width 54 height 16
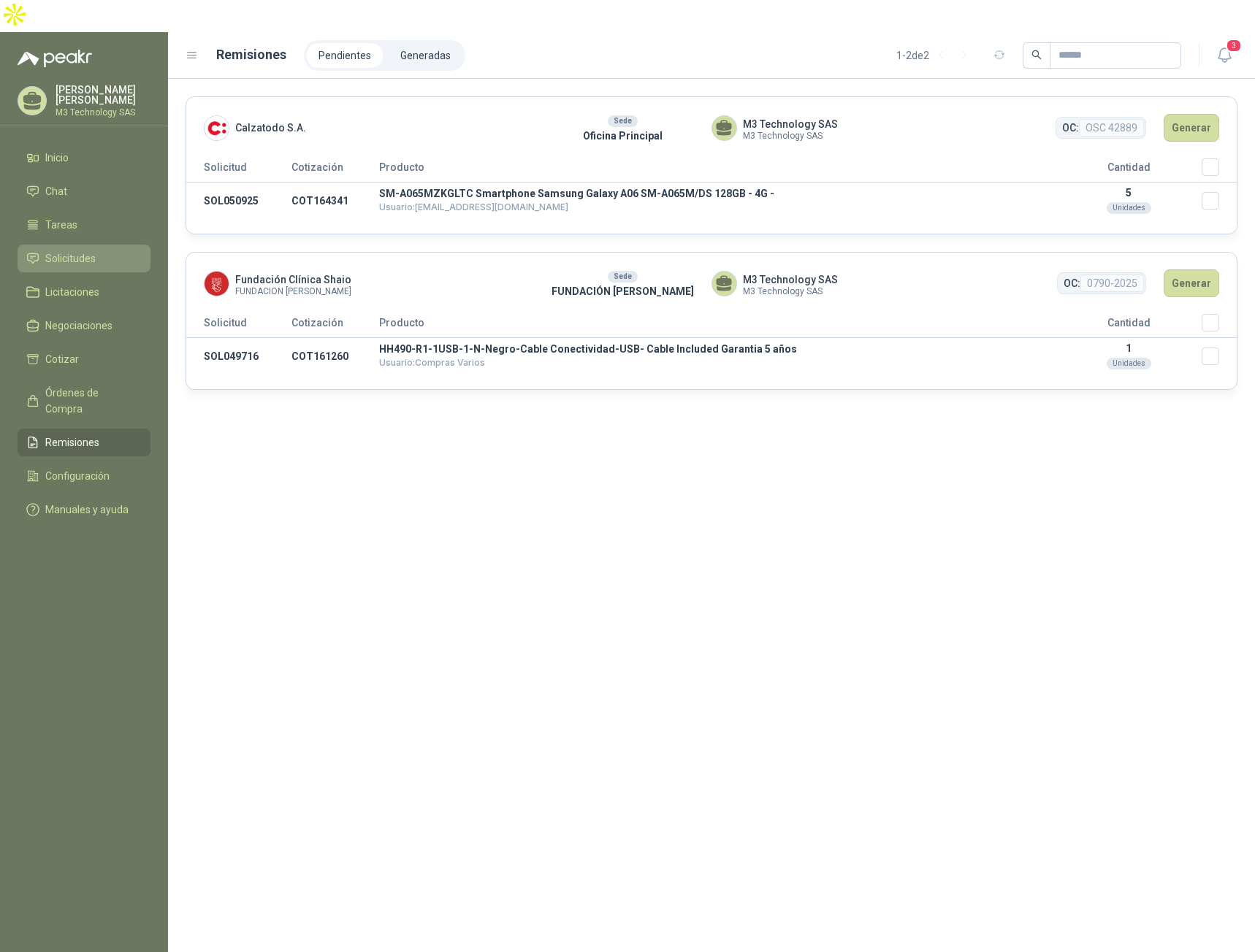
click at [63, 250] on span "Solicitudes" at bounding box center [71, 259] width 51 height 16
click at [65, 250] on span "Solicitudes" at bounding box center [71, 259] width 51 height 16
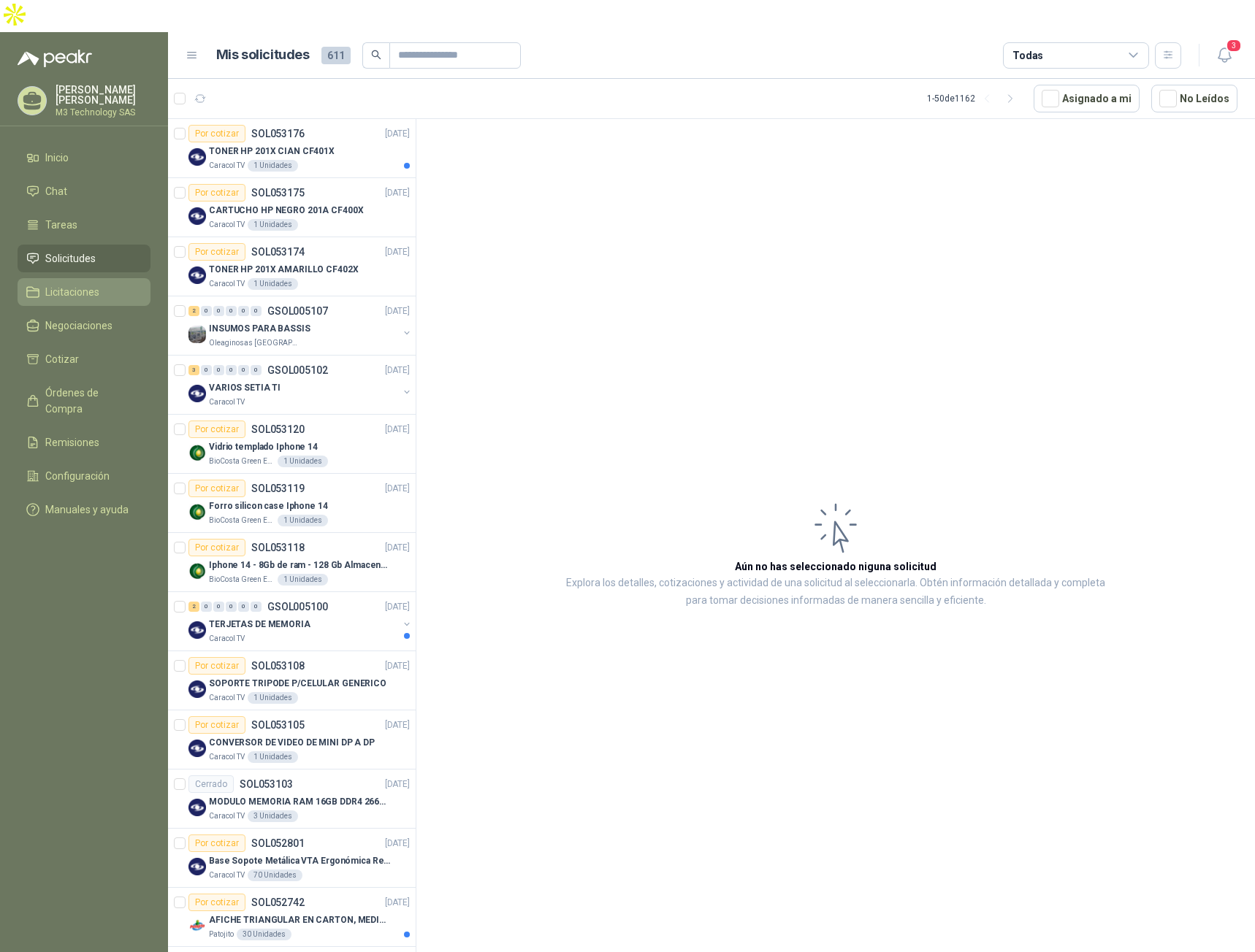
click at [90, 284] on span "Licitaciones" at bounding box center [73, 292] width 54 height 16
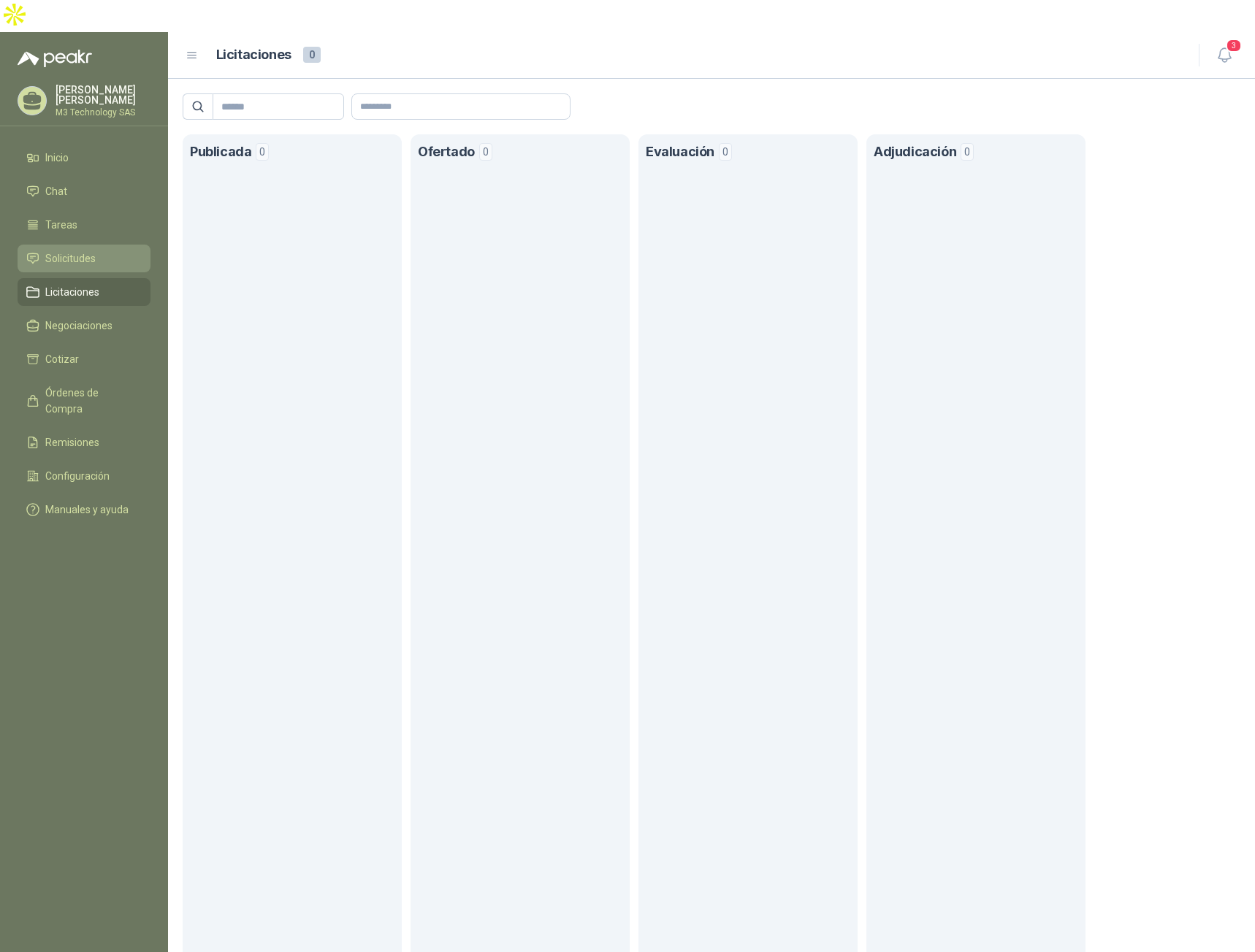
click at [87, 250] on span "Solicitudes" at bounding box center [71, 259] width 51 height 16
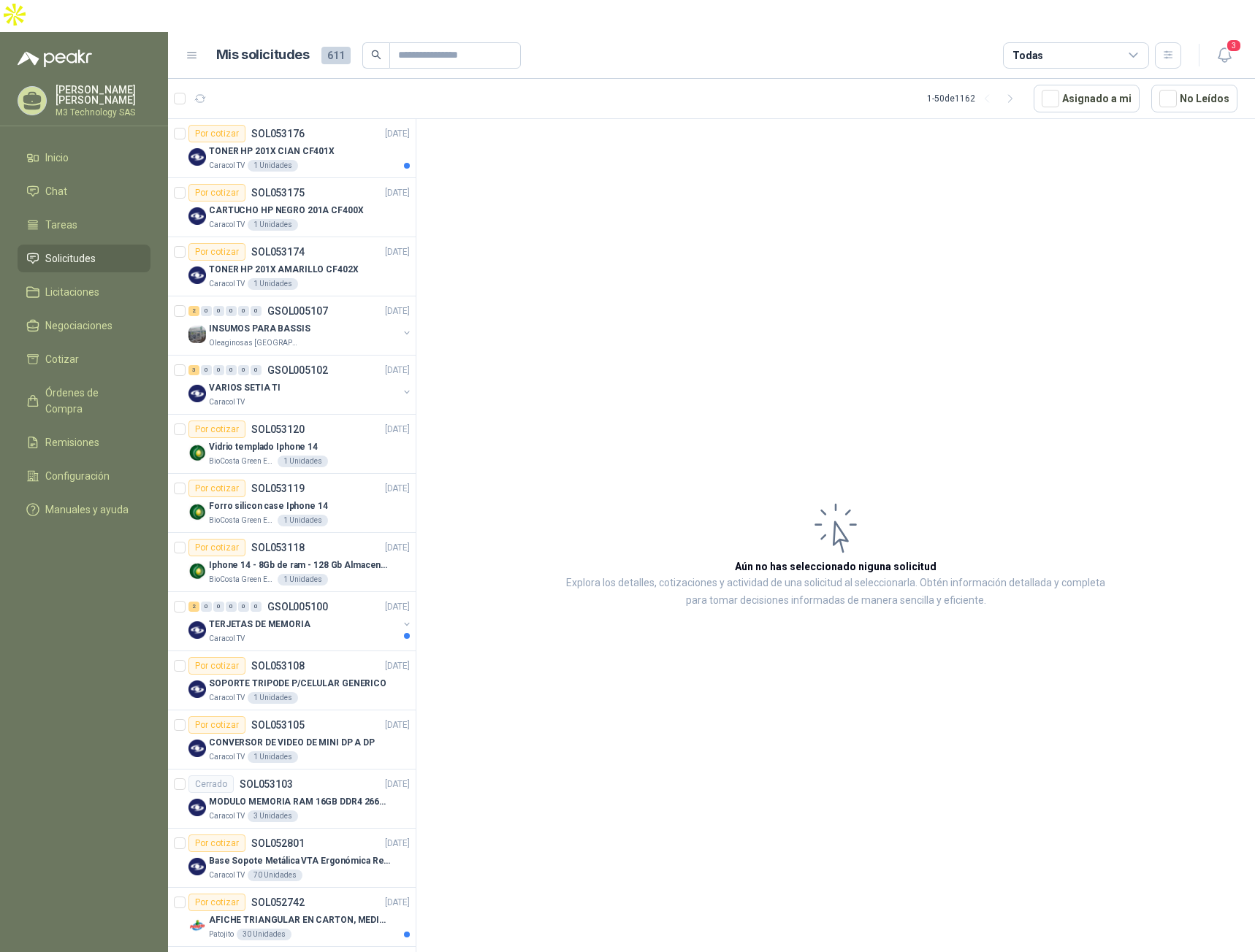
click at [85, 250] on span "Solicitudes" at bounding box center [71, 259] width 51 height 16
click at [75, 284] on span "Licitaciones" at bounding box center [73, 292] width 54 height 16
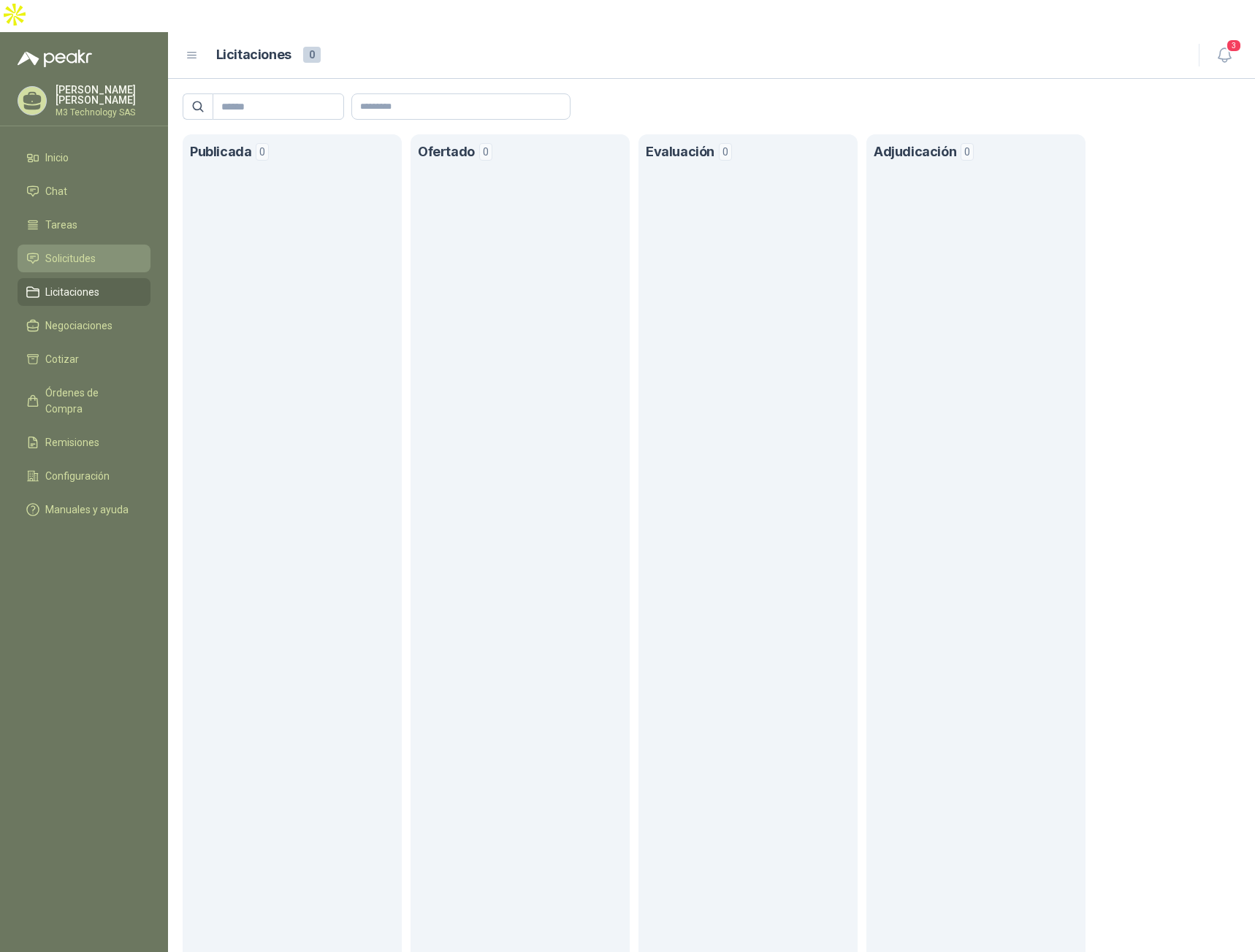
click at [78, 250] on span "Solicitudes" at bounding box center [71, 259] width 51 height 16
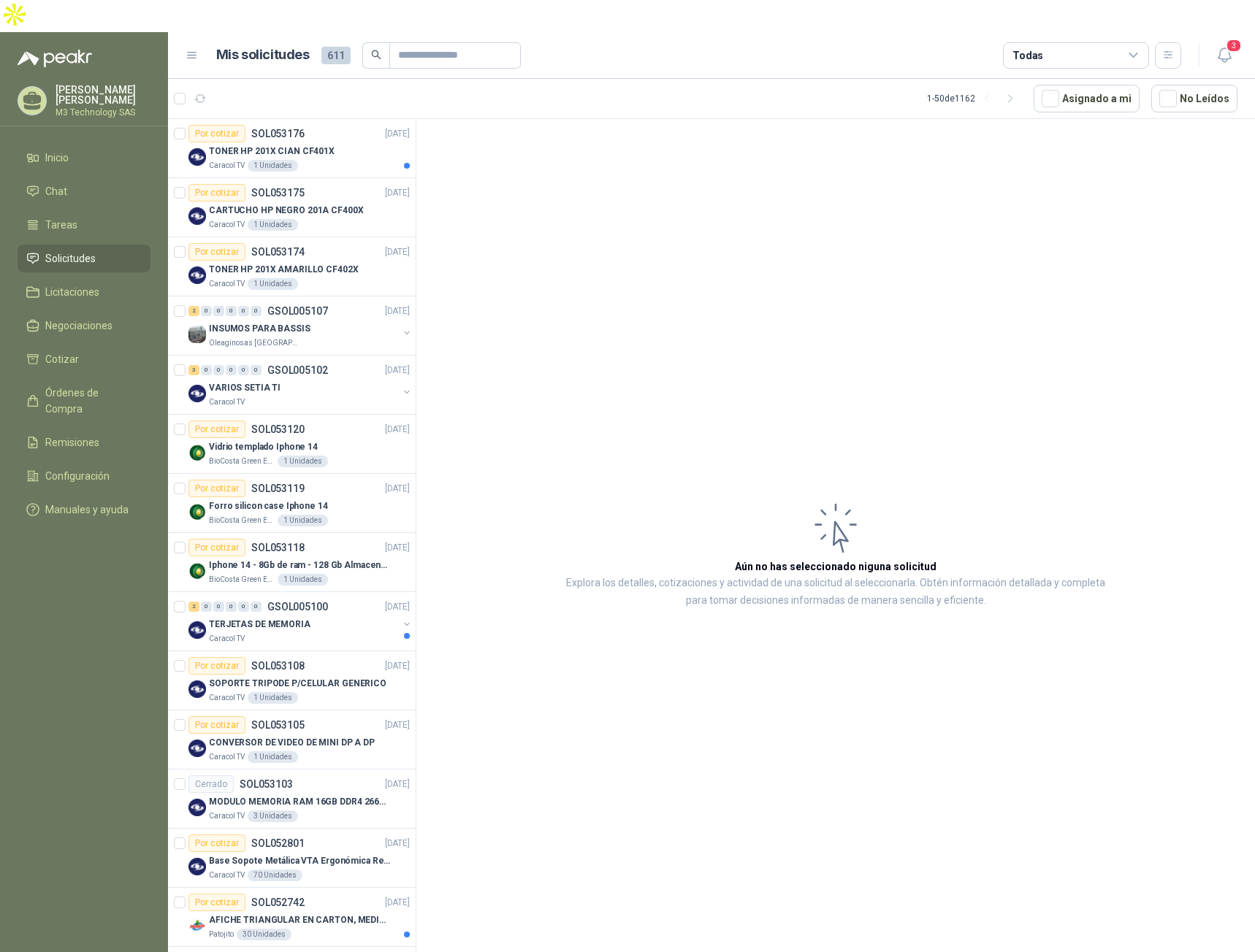
click at [65, 250] on span "Solicitudes" at bounding box center [71, 259] width 51 height 16
click at [77, 217] on li "Tareas" at bounding box center [84, 225] width 115 height 16
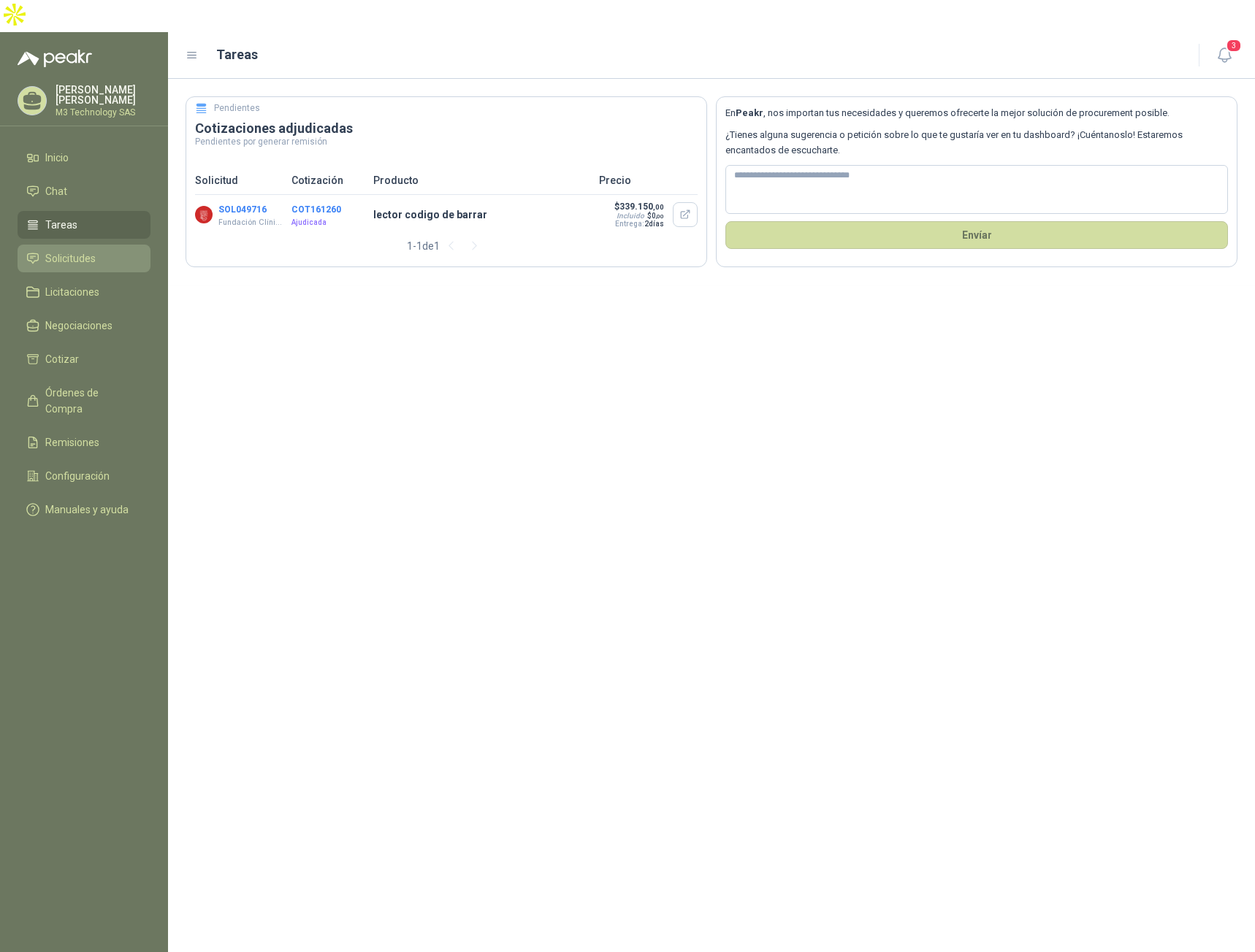
click at [87, 250] on span "Solicitudes" at bounding box center [71, 259] width 51 height 16
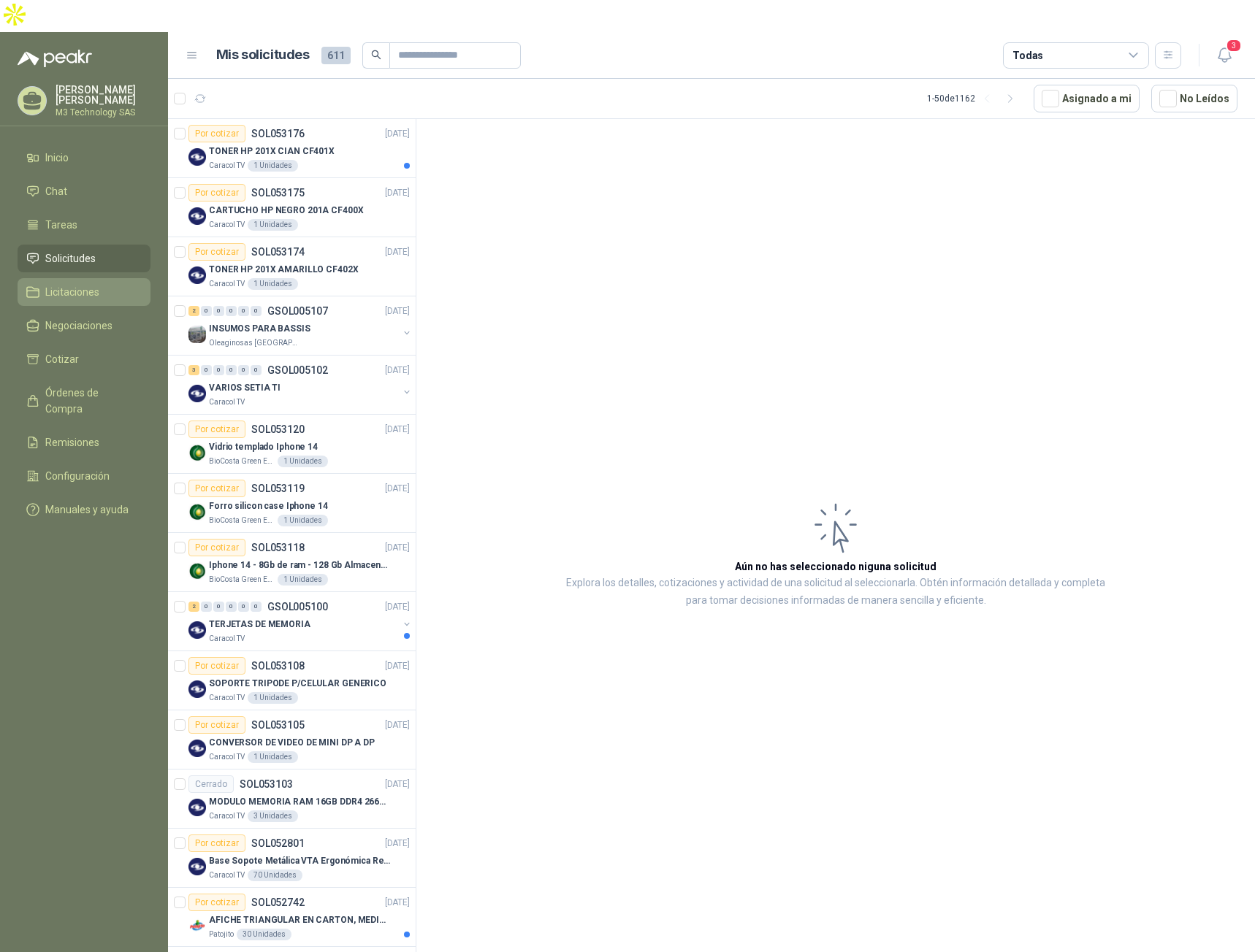
click at [98, 284] on span "Licitaciones" at bounding box center [73, 292] width 54 height 16
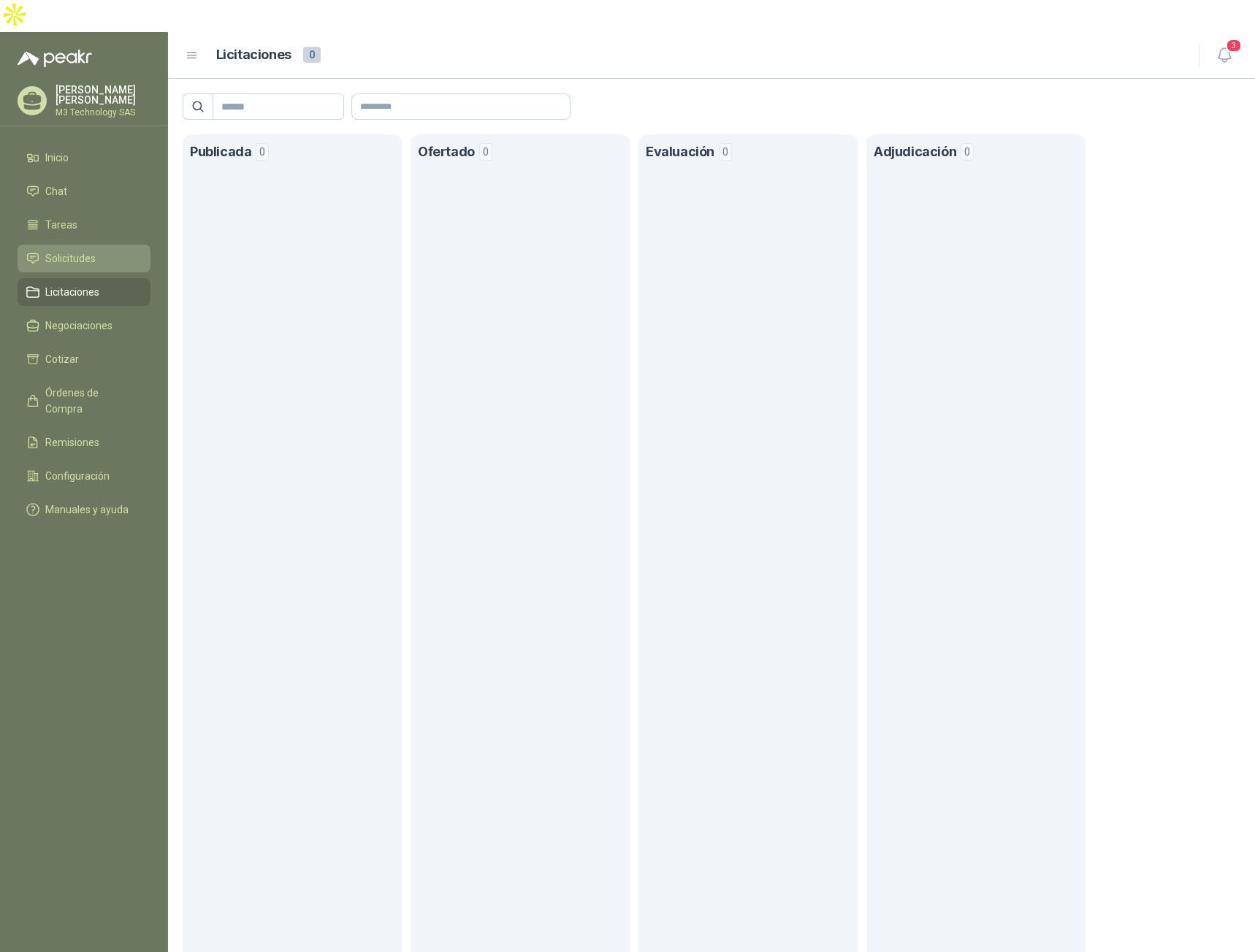
click at [105, 250] on li "Solicitudes" at bounding box center [84, 259] width 115 height 16
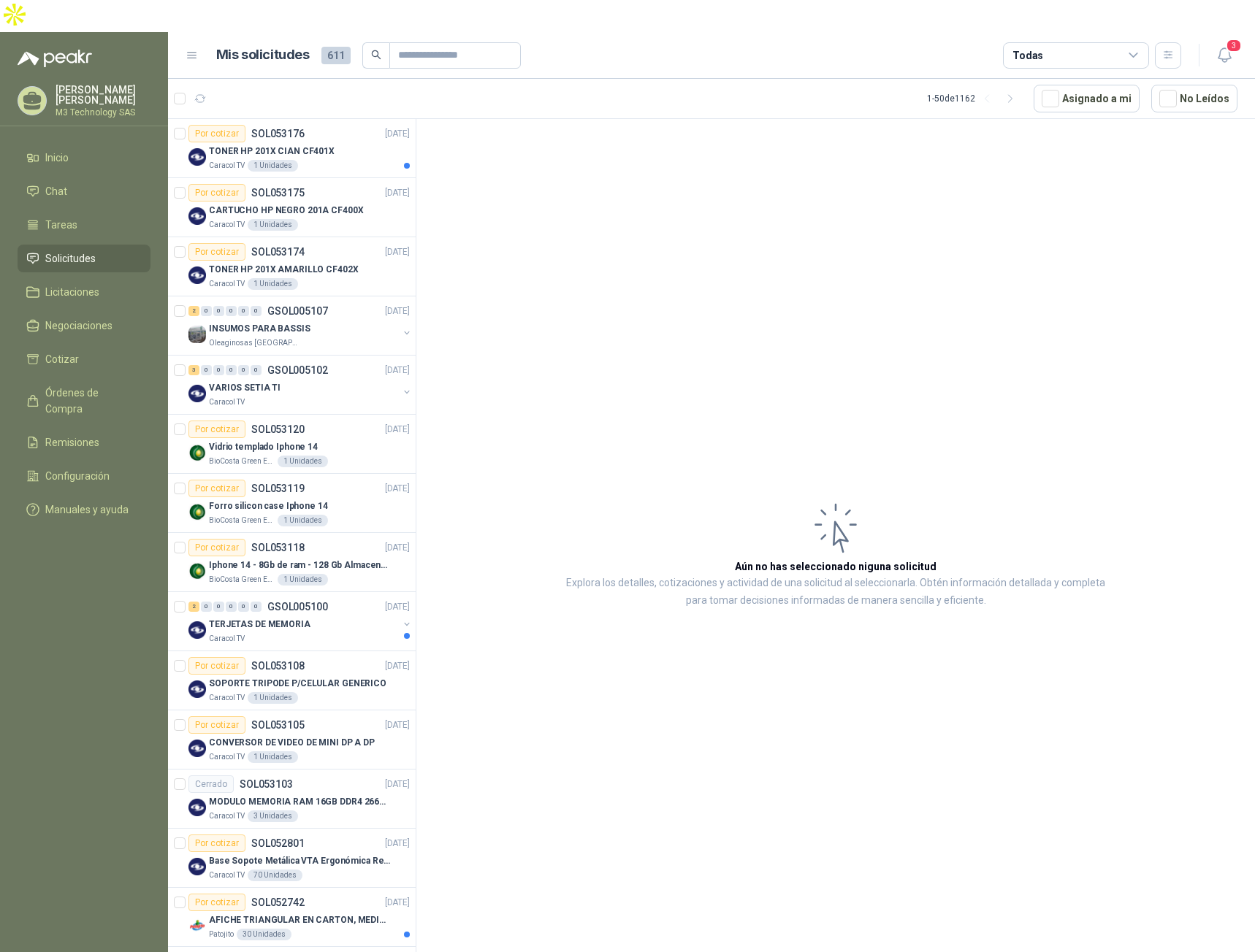
click at [112, 250] on li "Solicitudes" at bounding box center [84, 259] width 115 height 16
click at [70, 250] on span "Solicitudes" at bounding box center [71, 259] width 51 height 16
click at [82, 217] on li "Tareas" at bounding box center [84, 225] width 115 height 16
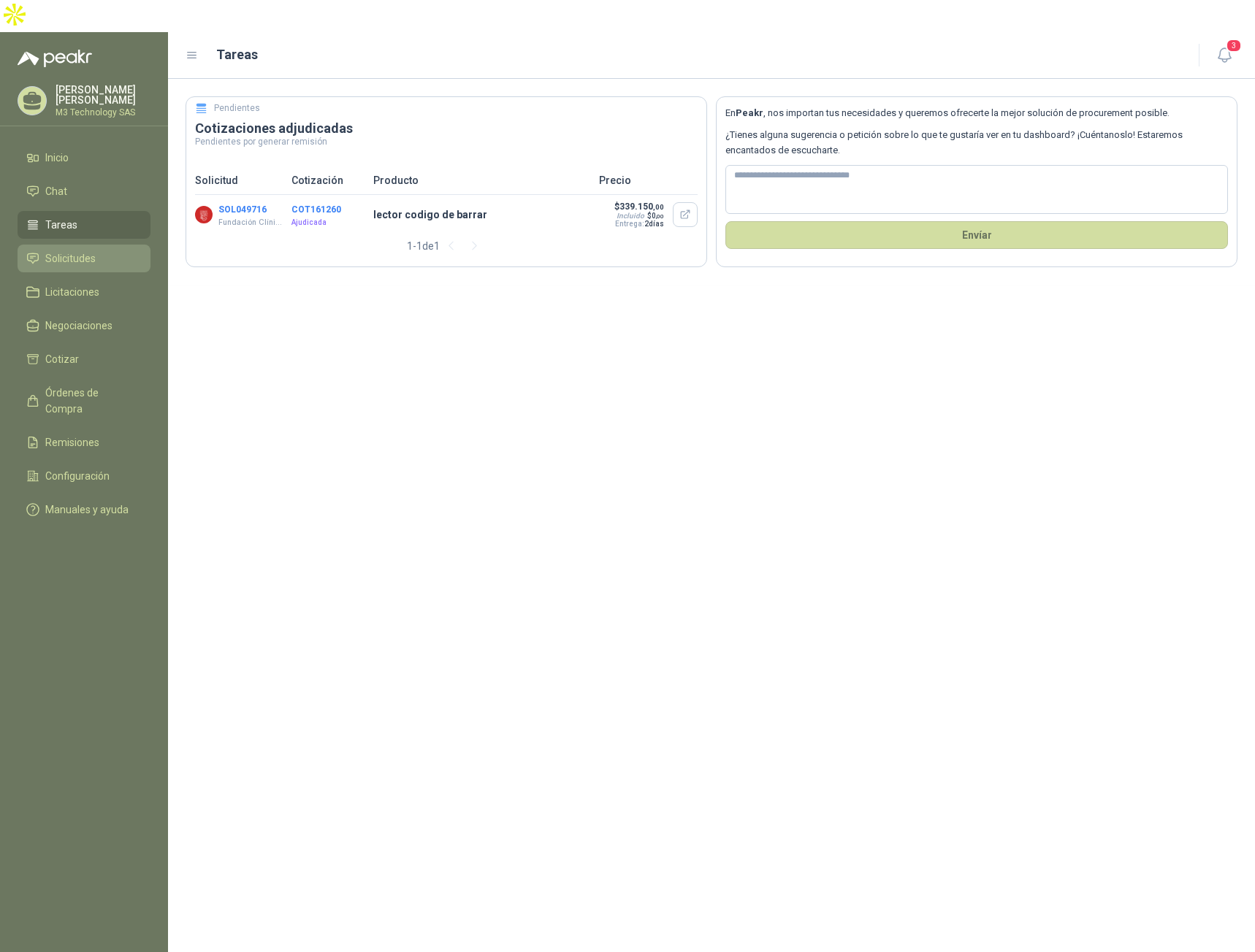
click at [79, 250] on span "Solicitudes" at bounding box center [71, 259] width 51 height 16
